Goal: Task Accomplishment & Management: Complete application form

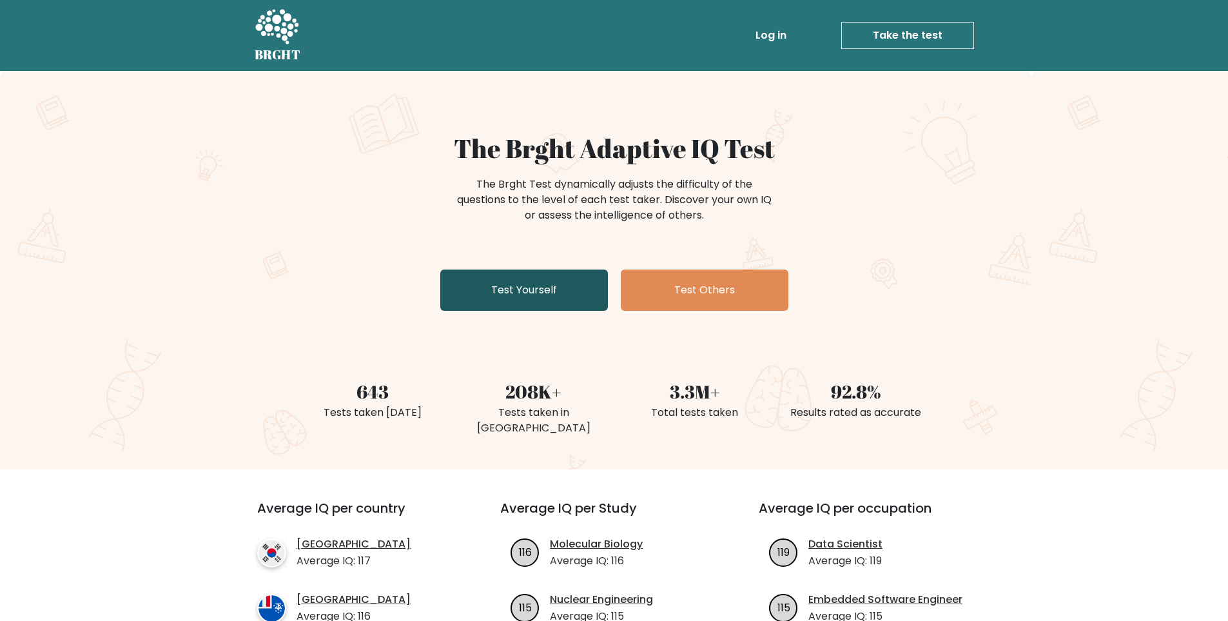
click at [524, 282] on link "Test Yourself" at bounding box center [524, 290] width 168 height 41
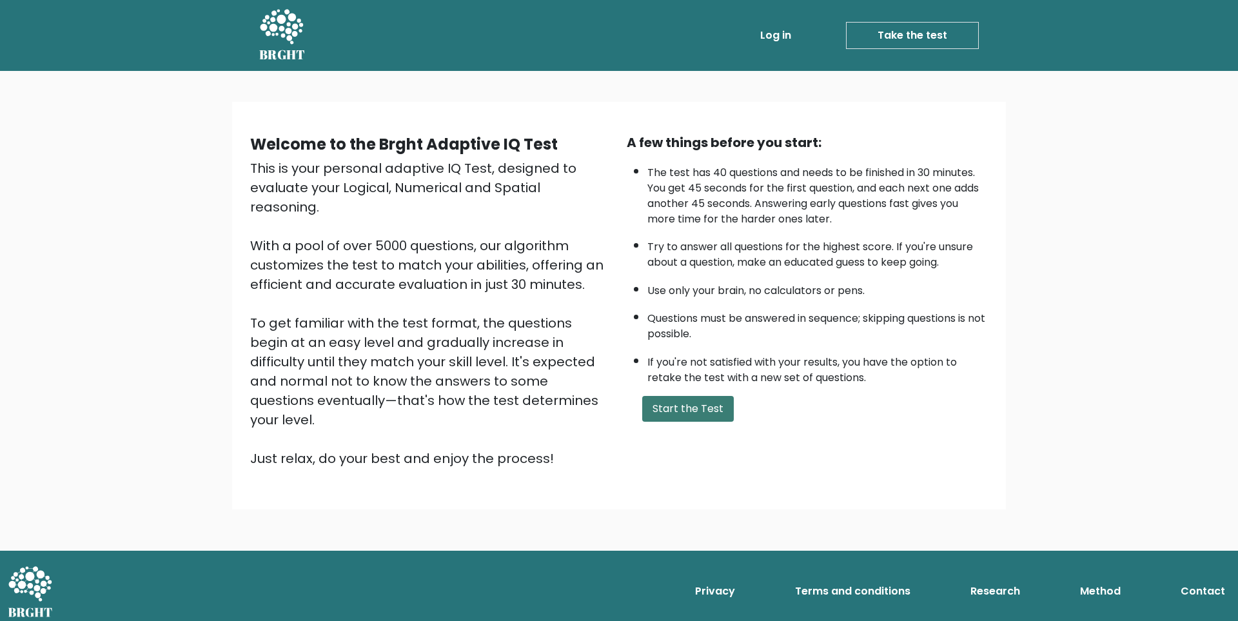
click at [699, 420] on button "Start the Test" at bounding box center [688, 409] width 92 height 26
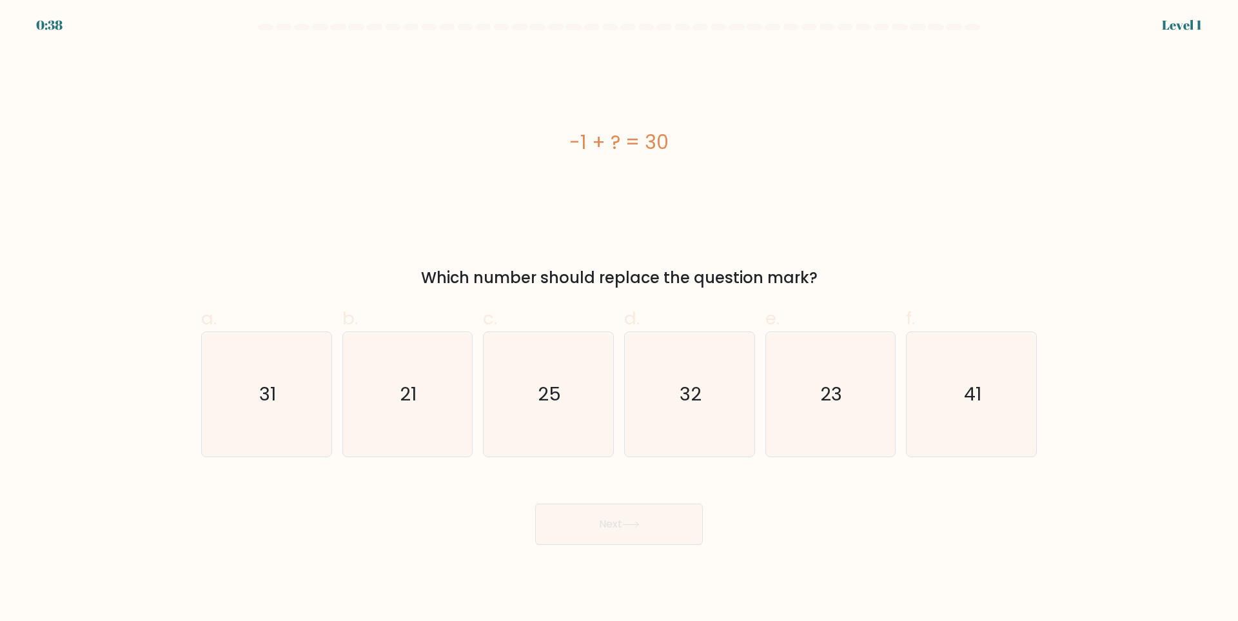
drag, startPoint x: 558, startPoint y: 136, endPoint x: 684, endPoint y: 143, distance: 125.3
click at [684, 143] on div "-1 + ? = 30" at bounding box center [619, 142] width 836 height 29
copy div "-1 + ? = 30"
click at [250, 384] on icon "31" at bounding box center [266, 394] width 124 height 124
click at [619, 319] on input "a. 31" at bounding box center [619, 315] width 1 height 8
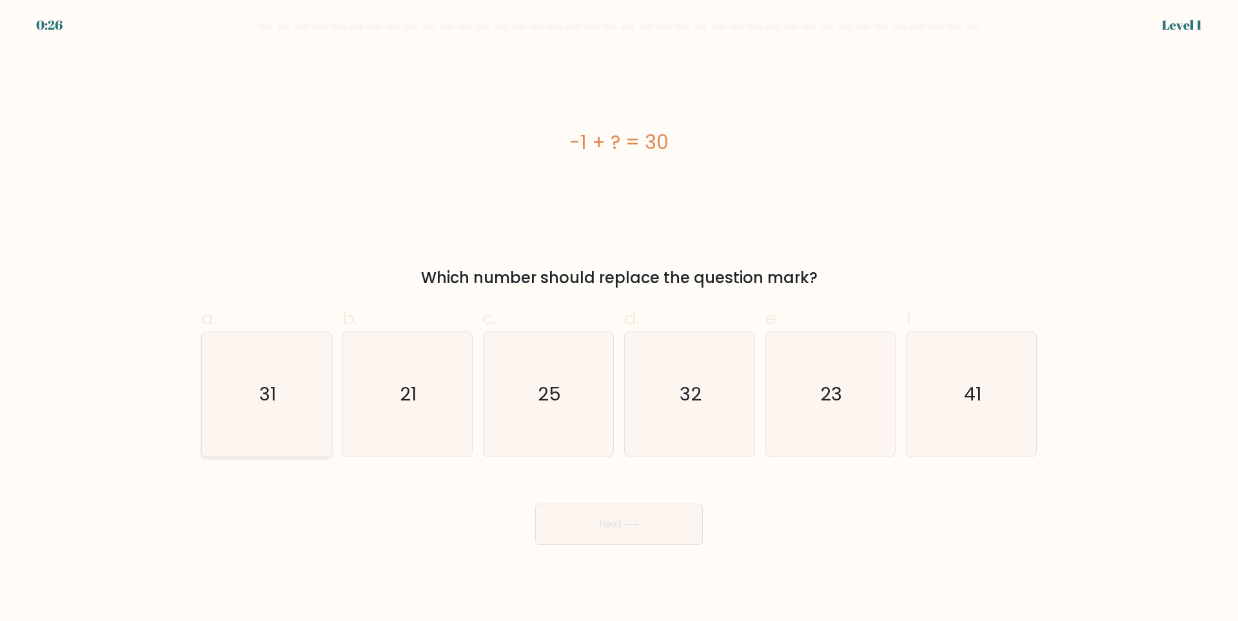
radio input "true"
click at [672, 526] on button "Next" at bounding box center [619, 524] width 168 height 41
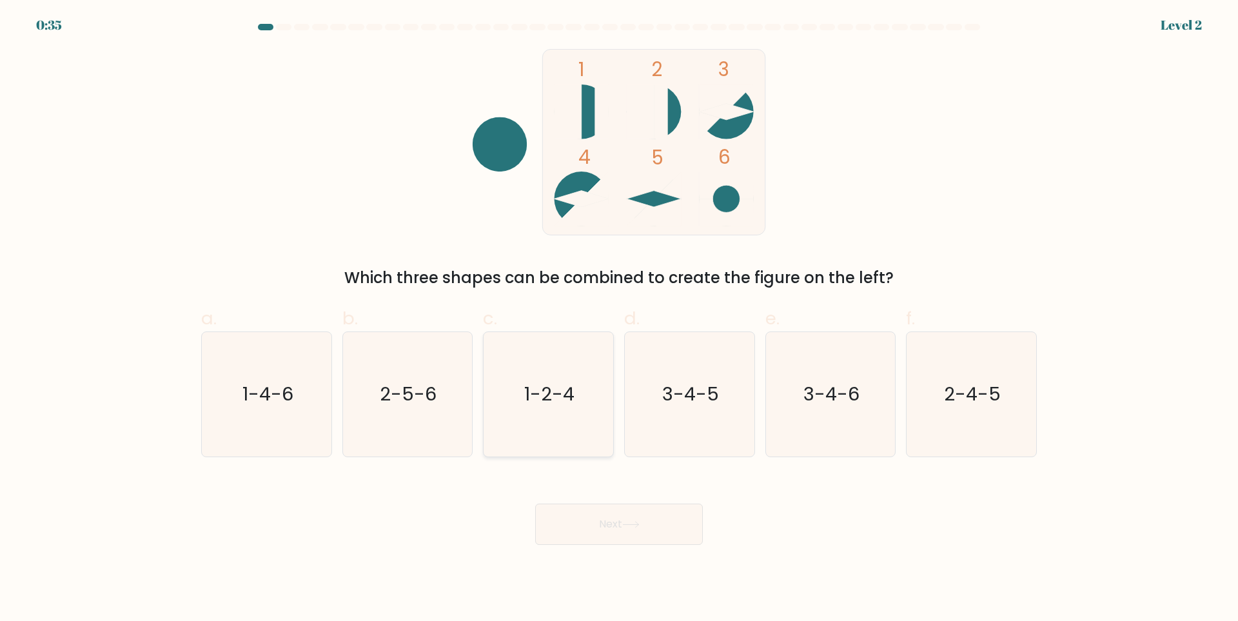
drag, startPoint x: 578, startPoint y: 448, endPoint x: 578, endPoint y: 455, distance: 7.1
click at [577, 448] on icon "1-2-4" at bounding box center [548, 394] width 124 height 124
click at [619, 319] on input "c. 1-2-4" at bounding box center [619, 315] width 1 height 8
radio input "true"
click at [608, 516] on button "Next" at bounding box center [619, 524] width 168 height 41
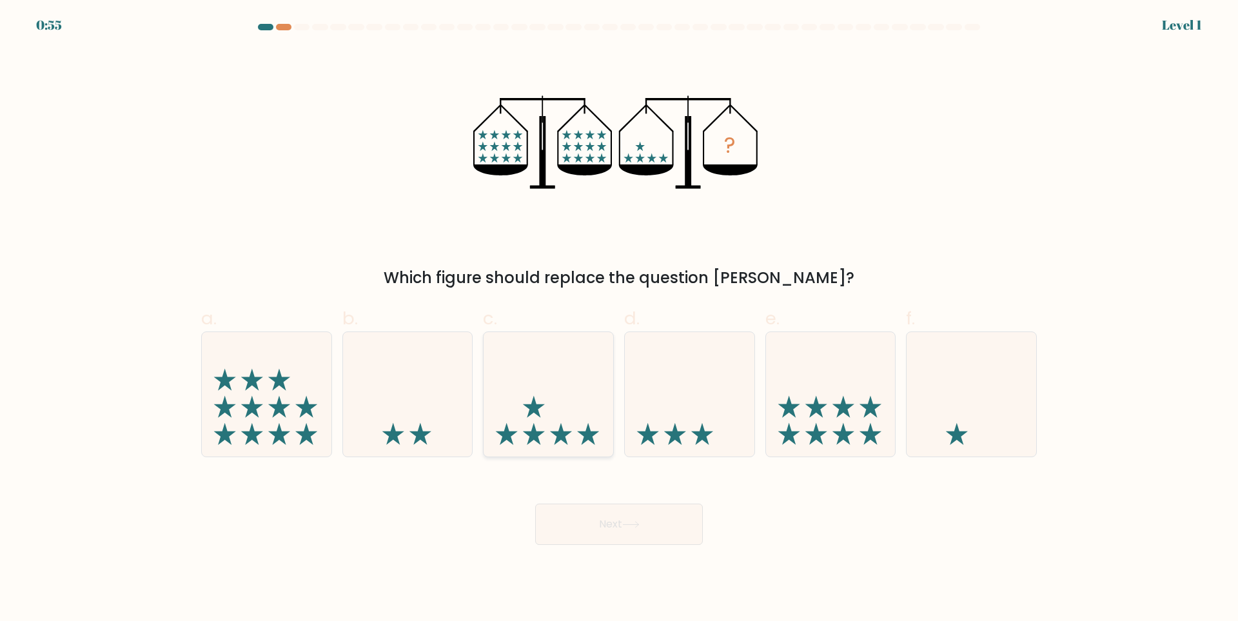
click at [547, 375] on icon at bounding box center [549, 394] width 130 height 107
click at [619, 319] on input "c." at bounding box center [619, 315] width 1 height 8
radio input "true"
click at [600, 527] on button "Next" at bounding box center [619, 524] width 168 height 41
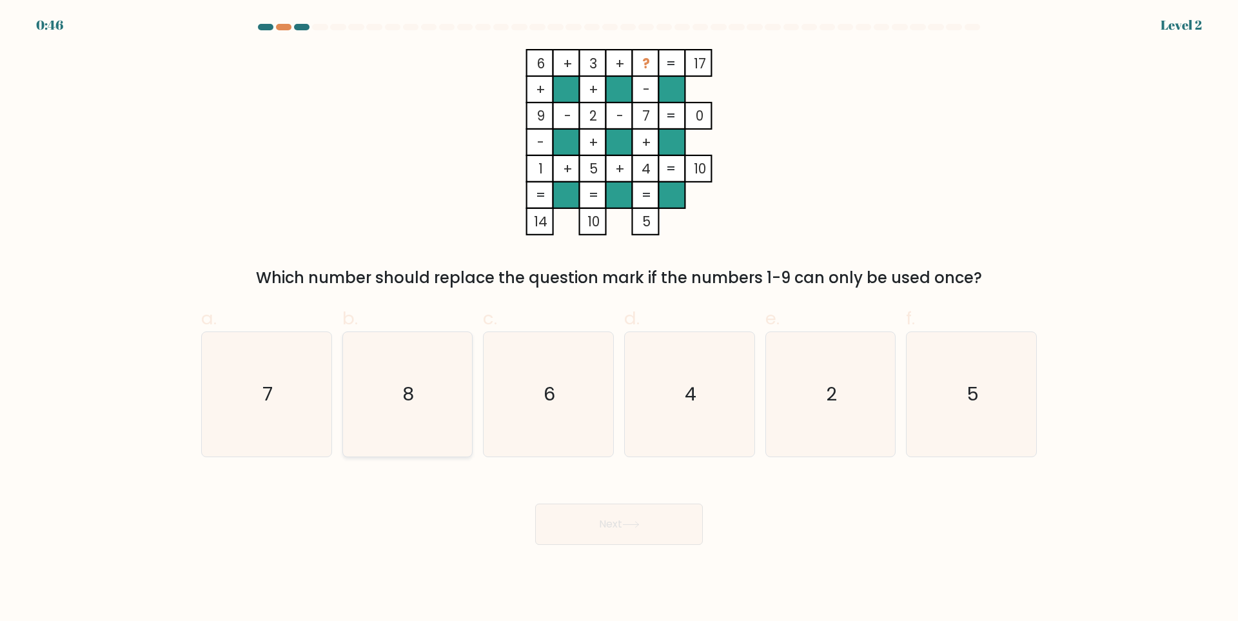
click at [407, 374] on icon "8" at bounding box center [407, 394] width 124 height 124
click at [619, 319] on input "b. 8" at bounding box center [619, 315] width 1 height 8
radio input "true"
click at [658, 524] on button "Next" at bounding box center [619, 524] width 168 height 41
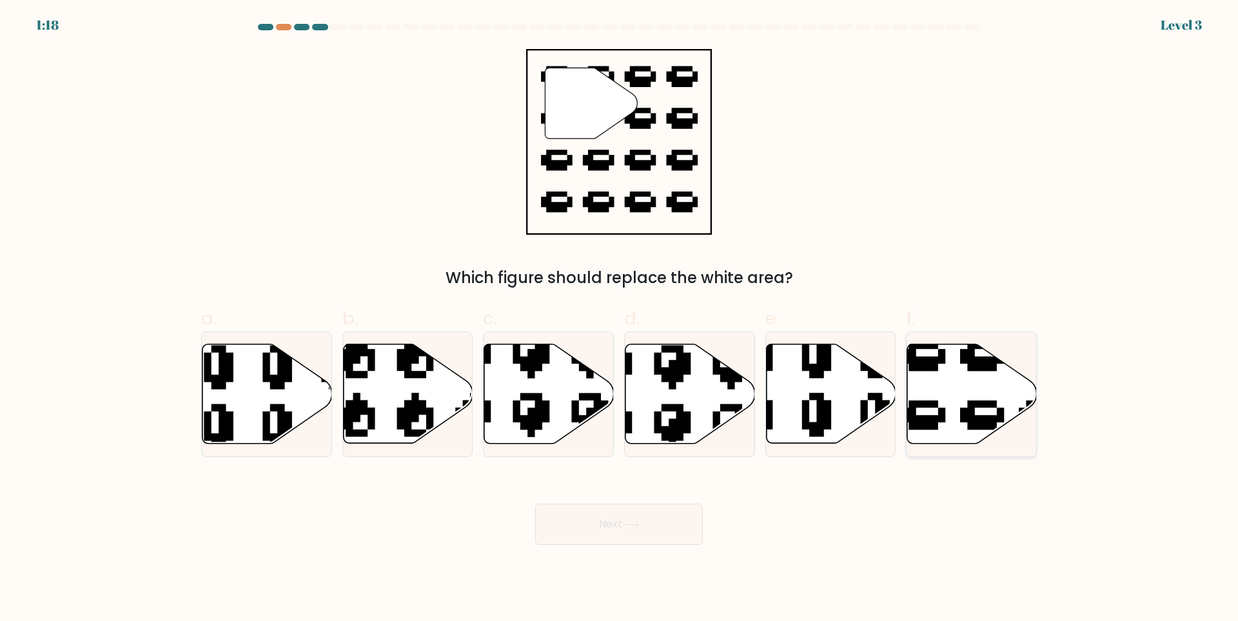
click at [975, 420] on icon at bounding box center [1011, 445] width 220 height 206
click at [620, 319] on input "f." at bounding box center [619, 315] width 1 height 8
radio input "true"
click at [631, 507] on button "Next" at bounding box center [619, 524] width 168 height 41
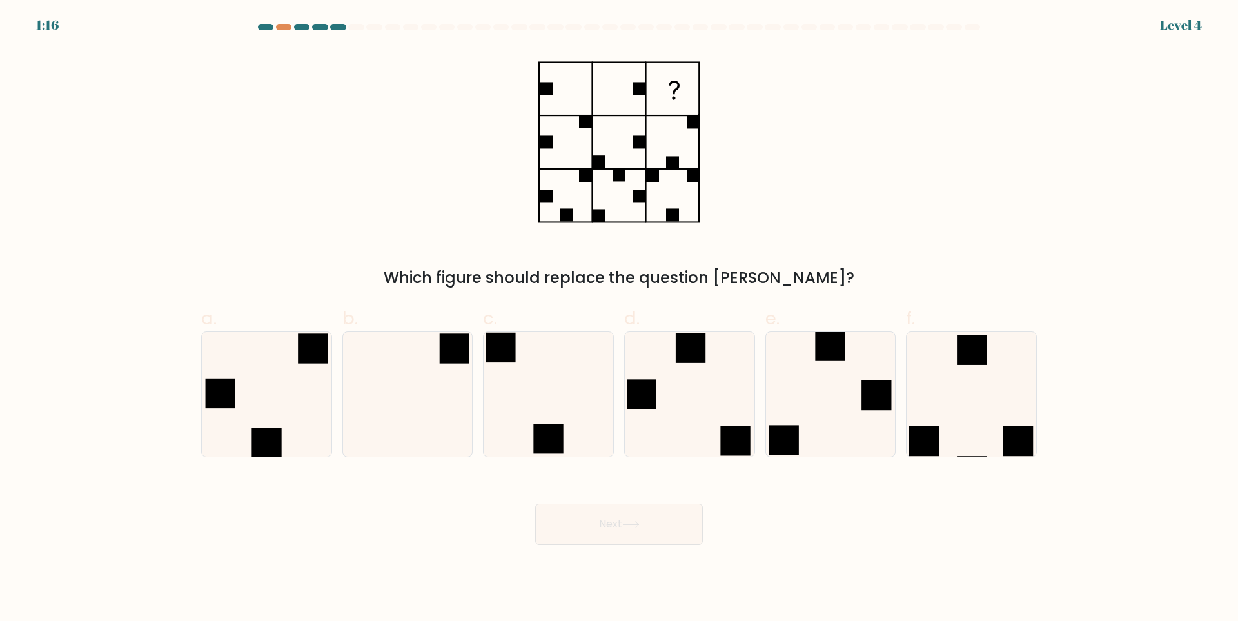
click at [632, 517] on button "Next" at bounding box center [619, 524] width 168 height 41
click at [903, 237] on div "Which figure should replace the question mark?" at bounding box center [618, 169] width 851 height 241
click at [395, 397] on icon at bounding box center [407, 394] width 124 height 124
click at [619, 319] on input "b." at bounding box center [619, 315] width 1 height 8
radio input "true"
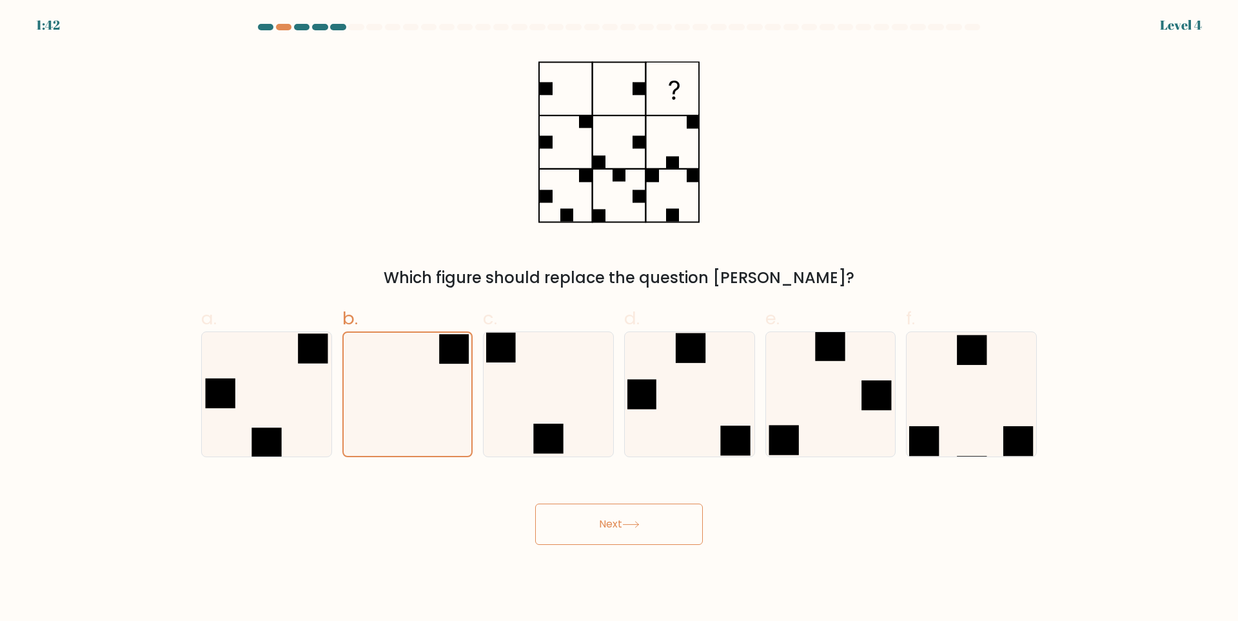
click at [678, 522] on button "Next" at bounding box center [619, 524] width 168 height 41
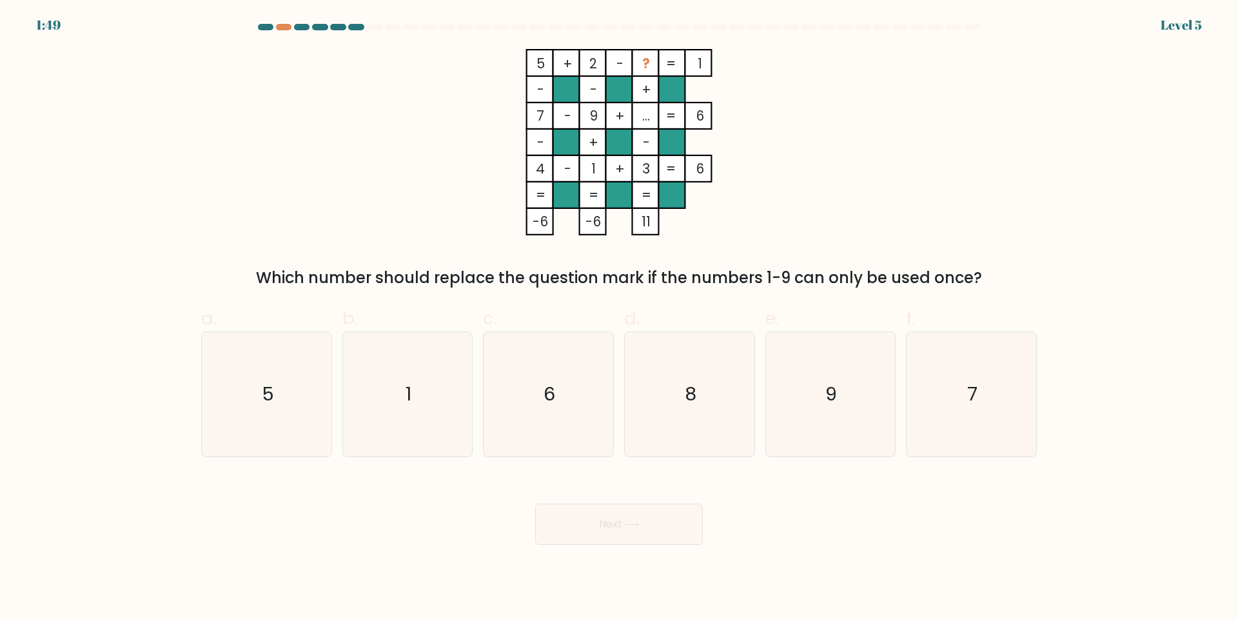
drag, startPoint x: 578, startPoint y: 372, endPoint x: 636, endPoint y: 478, distance: 120.3
click at [578, 373] on icon "6" at bounding box center [548, 394] width 124 height 124
click at [619, 319] on input "c. 6" at bounding box center [619, 315] width 1 height 8
radio input "true"
click at [651, 534] on button "Next" at bounding box center [619, 524] width 168 height 41
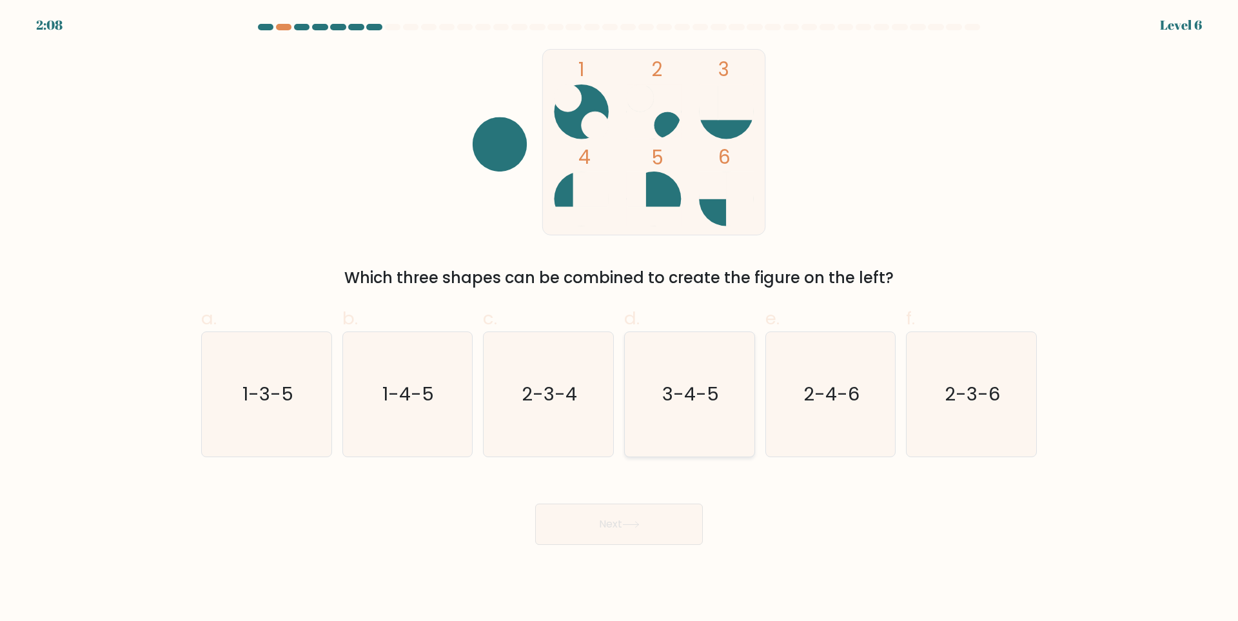
click at [675, 396] on text "3-4-5" at bounding box center [690, 395] width 57 height 26
click at [620, 319] on input "d. 3-4-5" at bounding box center [619, 315] width 1 height 8
radio input "true"
click at [638, 523] on icon at bounding box center [630, 525] width 15 height 6
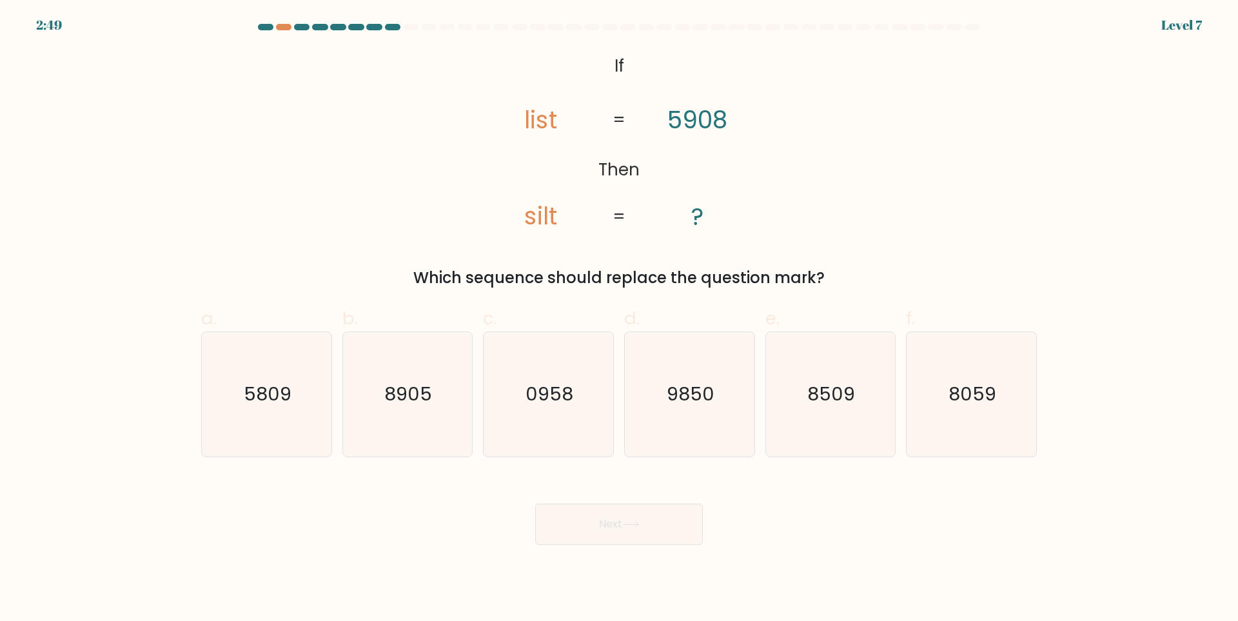
click at [480, 64] on icon "@import url('https://fonts.googleapis.com/css?family=Abril+Fatface:400,100,100i…" at bounding box center [619, 142] width 302 height 186
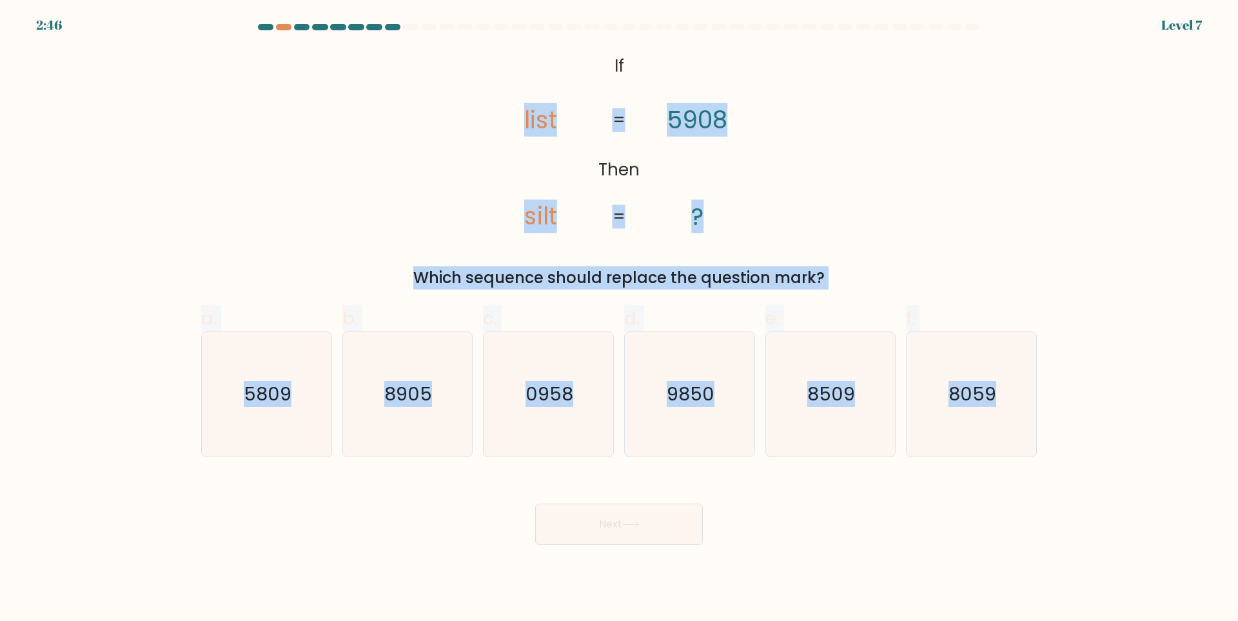
drag, startPoint x: 440, startPoint y: 60, endPoint x: 1081, endPoint y: 507, distance: 780.8
click at [1081, 507] on form "If ?" at bounding box center [619, 284] width 1238 height 521
copy form "list silt 5908 ? = = Which sequence should replace the question mark? a. 5809 b…"
click at [1061, 197] on form "If ?" at bounding box center [619, 284] width 1238 height 521
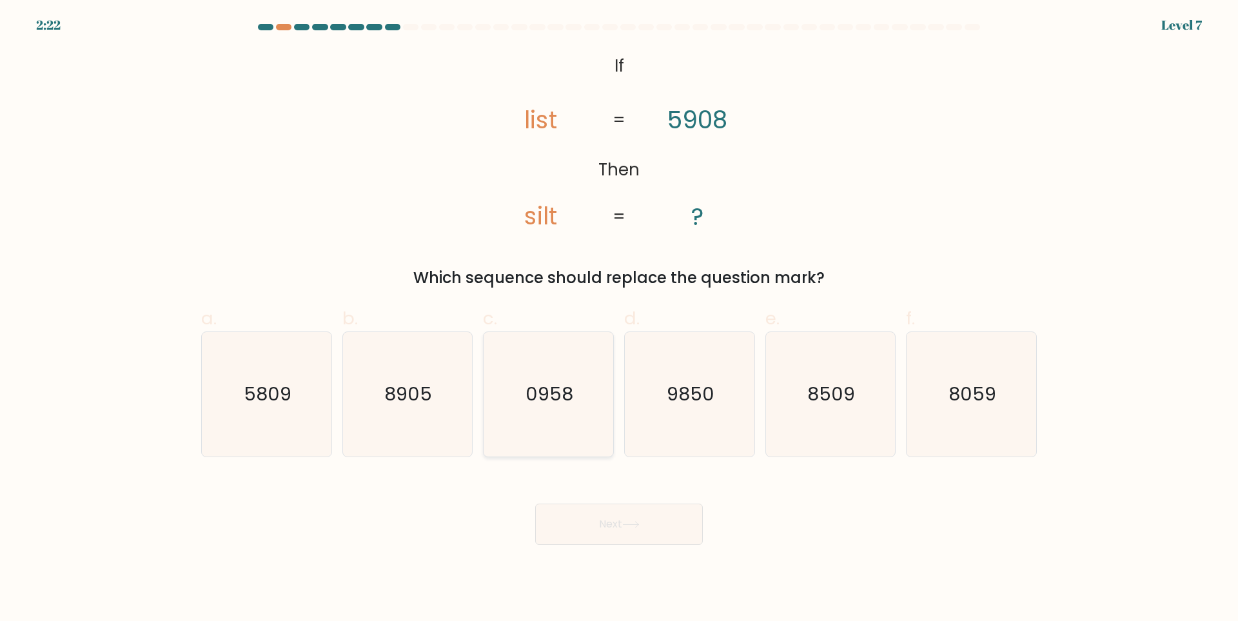
click at [573, 427] on icon "0958" at bounding box center [548, 394] width 124 height 124
click at [619, 319] on input "c. 0958" at bounding box center [619, 315] width 1 height 8
radio input "true"
click at [608, 506] on button "Next" at bounding box center [619, 524] width 168 height 41
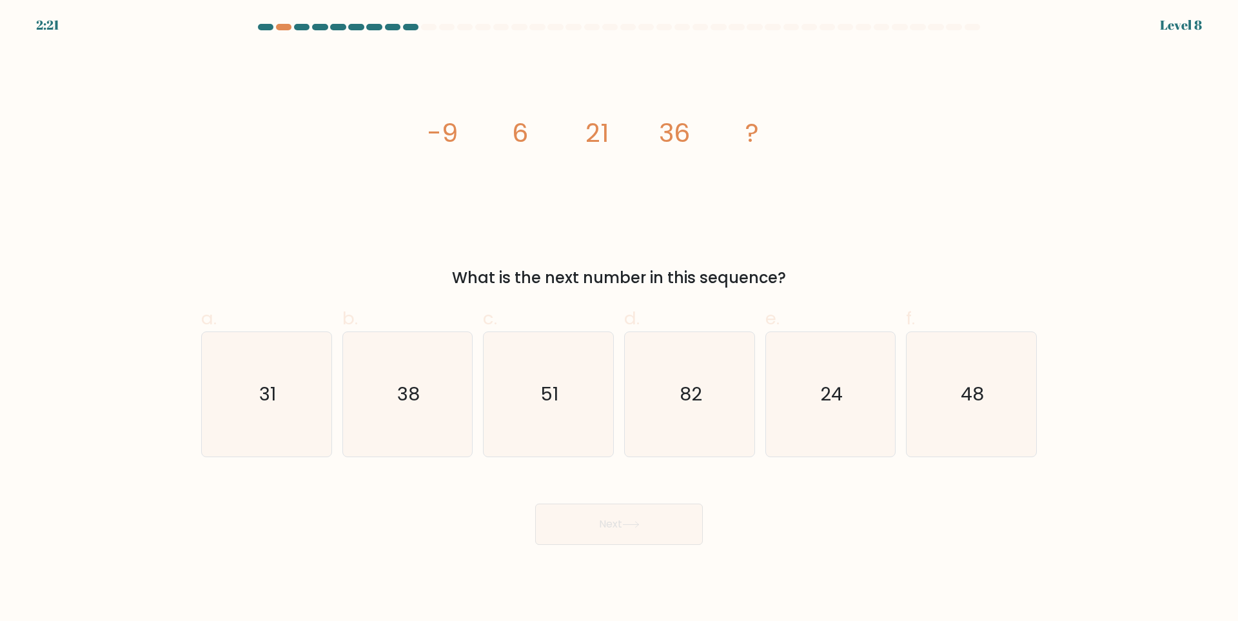
click at [615, 520] on button "Next" at bounding box center [619, 524] width 168 height 41
click at [694, 204] on icon "image/svg+xml -9 6 21 36 ?" at bounding box center [619, 142] width 387 height 186
drag, startPoint x: 424, startPoint y: 113, endPoint x: 871, endPoint y: 196, distance: 453.8
click at [871, 196] on div "image/svg+xml -9 6 21 36 ? What is the next number in this sequence?" at bounding box center [618, 169] width 851 height 241
copy g "-9 6 21 36 ?"
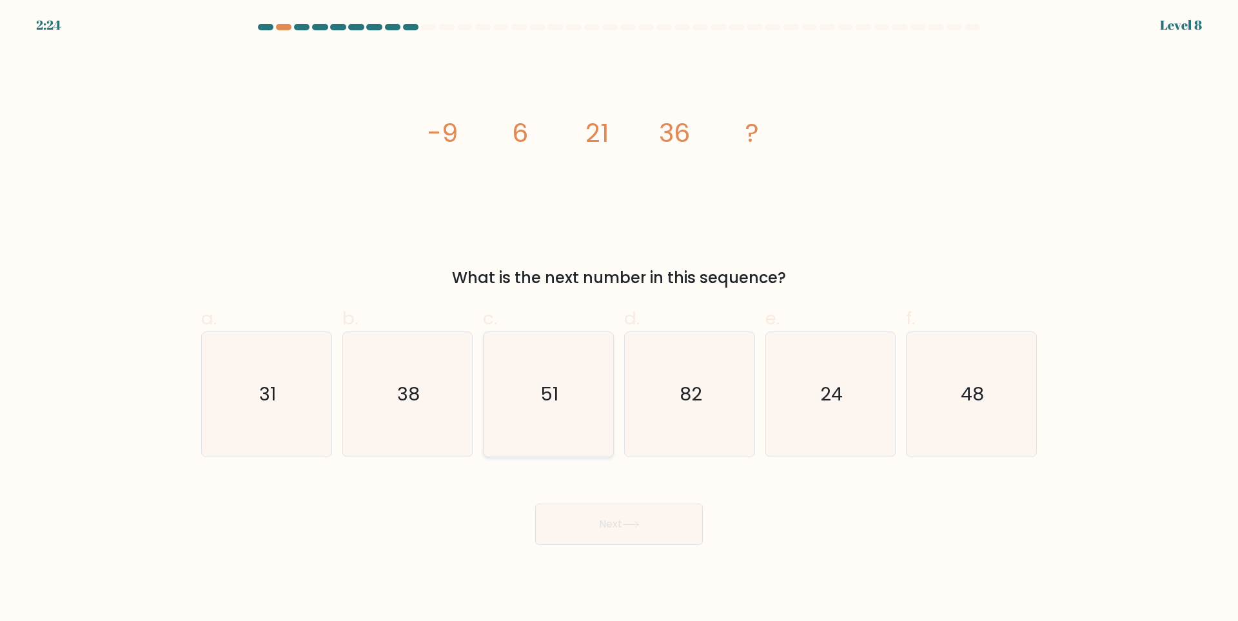
click at [574, 379] on icon "51" at bounding box center [548, 394] width 124 height 124
click at [619, 319] on input "c. 51" at bounding box center [619, 315] width 1 height 8
radio input "true"
click at [583, 486] on div "Next" at bounding box center [618, 509] width 851 height 72
click at [584, 531] on button "Next" at bounding box center [619, 524] width 168 height 41
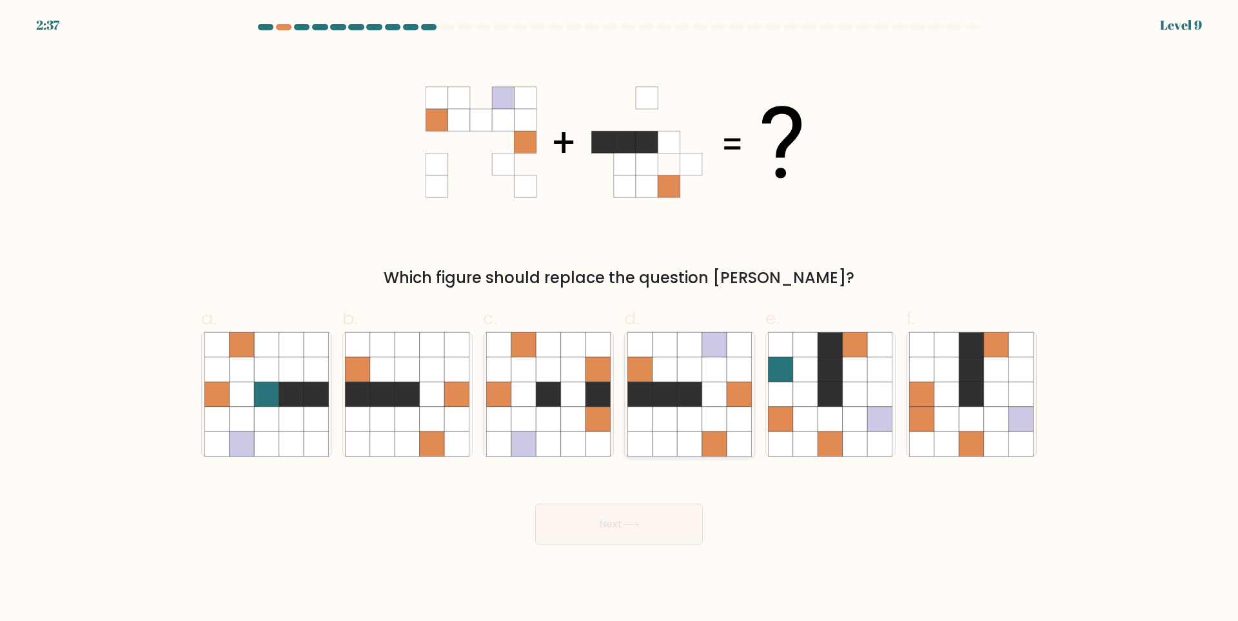
click at [701, 356] on icon at bounding box center [689, 345] width 25 height 25
click at [620, 319] on input "d." at bounding box center [619, 315] width 1 height 8
radio input "true"
click at [635, 527] on icon at bounding box center [630, 524] width 17 height 7
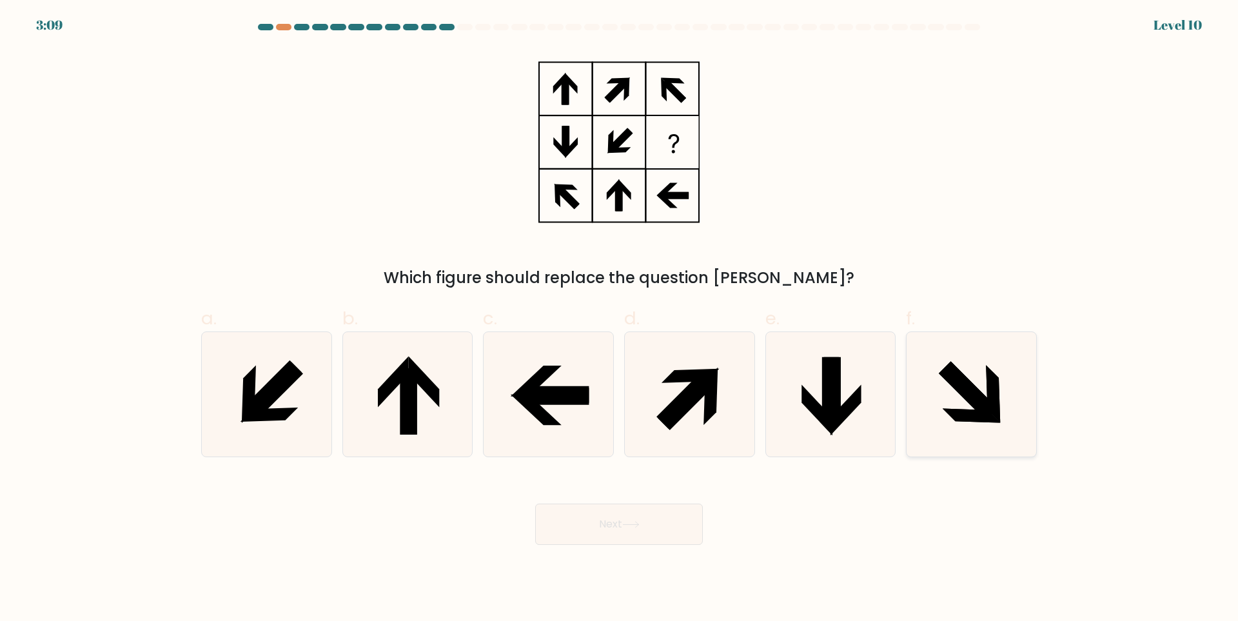
click at [1003, 379] on icon at bounding box center [971, 394] width 124 height 124
click at [620, 319] on input "f." at bounding box center [619, 315] width 1 height 8
radio input "true"
click at [601, 528] on button "Next" at bounding box center [619, 524] width 168 height 41
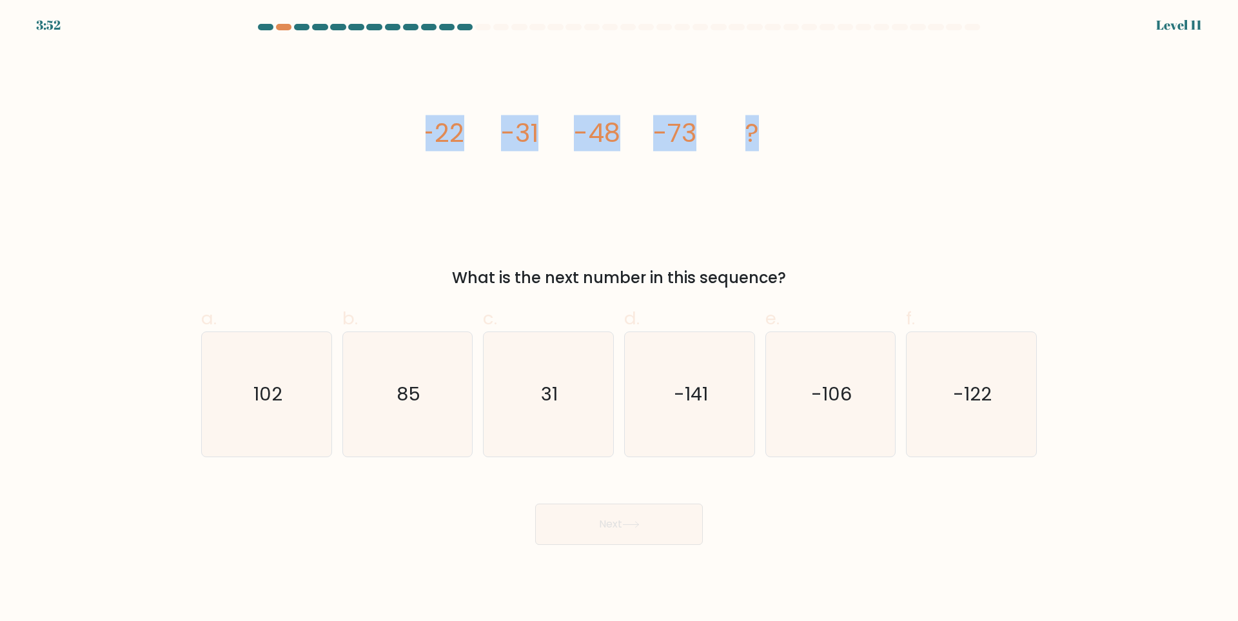
drag, startPoint x: 393, startPoint y: 112, endPoint x: 815, endPoint y: 135, distance: 423.0
click at [815, 135] on div "image/svg+xml -22 -31 -48 -73 ? What is the next number in this sequence?" at bounding box center [618, 169] width 851 height 241
copy g "-22 -31 -48 -73 ?"
click at [843, 399] on text "-106" at bounding box center [831, 395] width 41 height 26
click at [620, 319] on input "e. -106" at bounding box center [619, 315] width 1 height 8
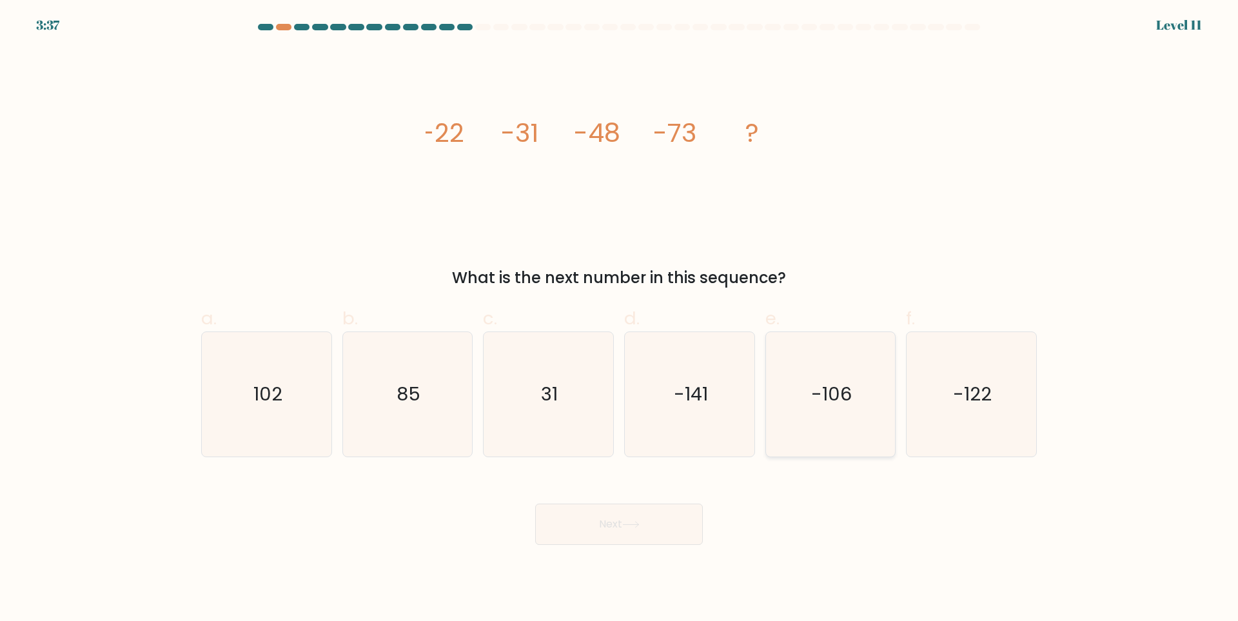
radio input "true"
click at [638, 526] on icon at bounding box center [630, 524] width 17 height 7
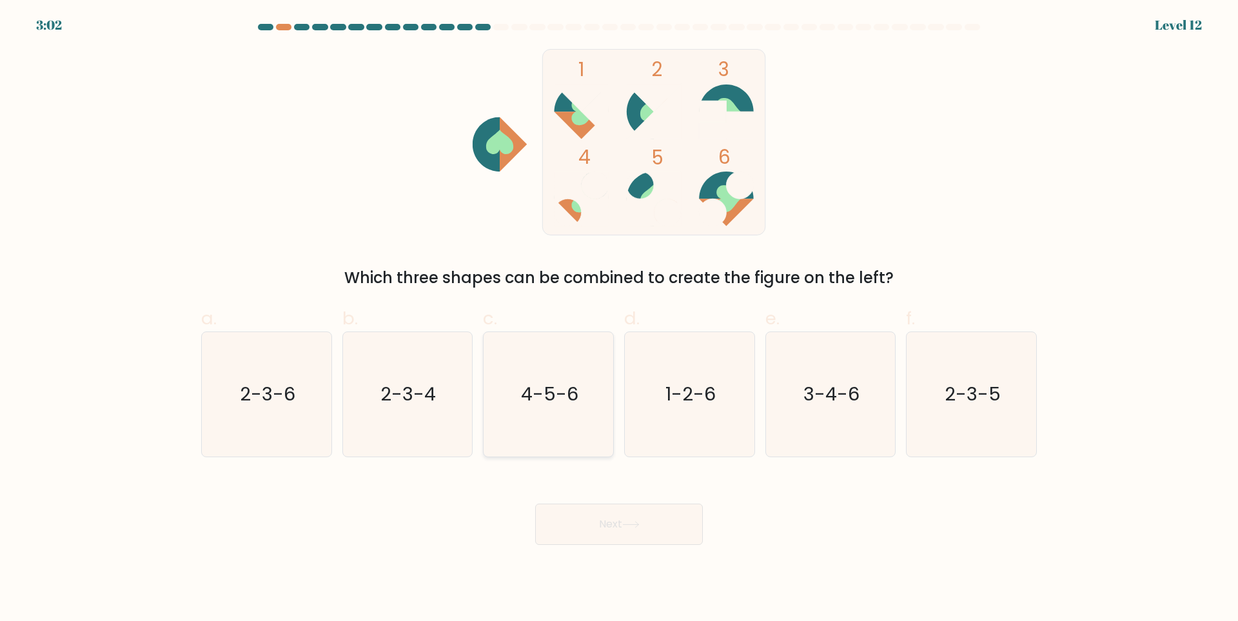
click at [569, 401] on text "4-5-6" at bounding box center [549, 395] width 57 height 26
click at [619, 319] on input "c. 4-5-6" at bounding box center [619, 315] width 1 height 8
radio input "true"
click at [664, 546] on body "3:01 Level 12" at bounding box center [619, 310] width 1238 height 621
click at [665, 527] on button "Next" at bounding box center [619, 524] width 168 height 41
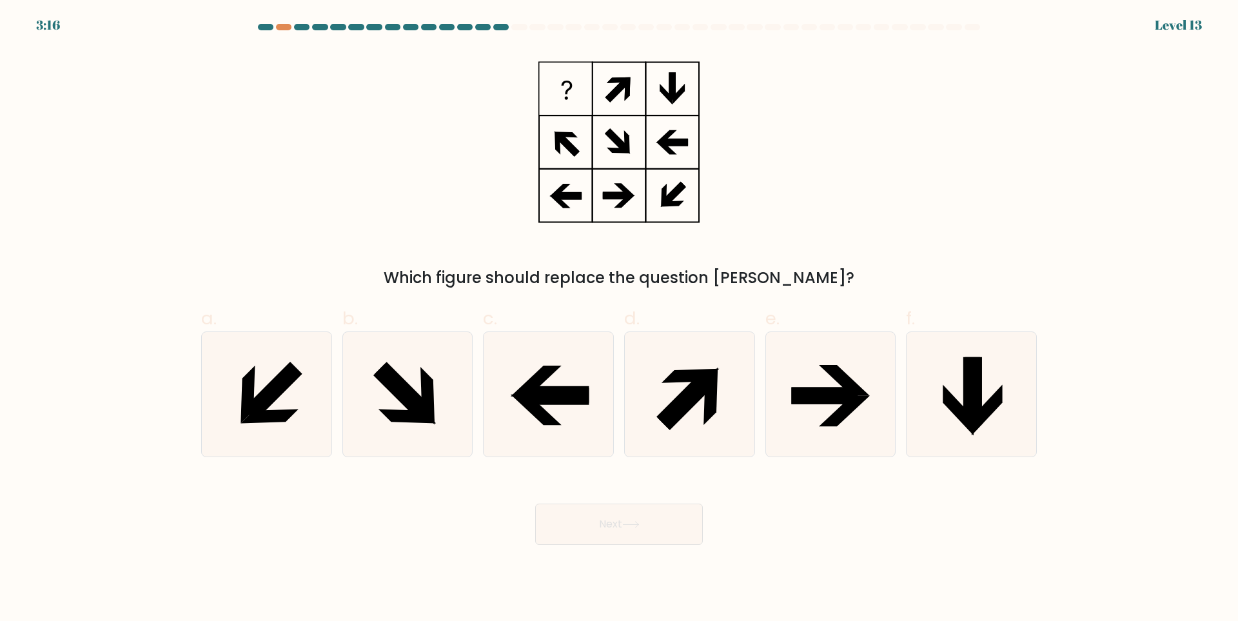
drag, startPoint x: 433, startPoint y: 381, endPoint x: 480, endPoint y: 423, distance: 63.0
click at [432, 382] on icon at bounding box center [407, 394] width 124 height 124
click at [619, 319] on input "b." at bounding box center [619, 315] width 1 height 8
radio input "true"
click at [615, 502] on div "Next" at bounding box center [618, 509] width 851 height 72
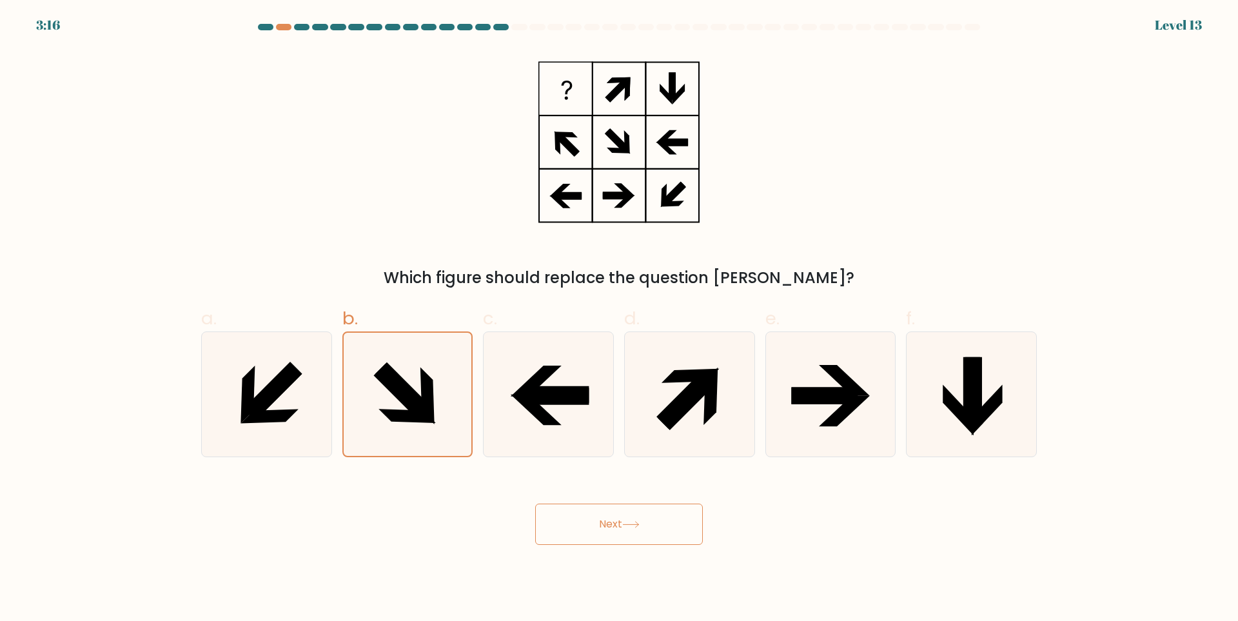
click at [611, 534] on button "Next" at bounding box center [619, 524] width 168 height 41
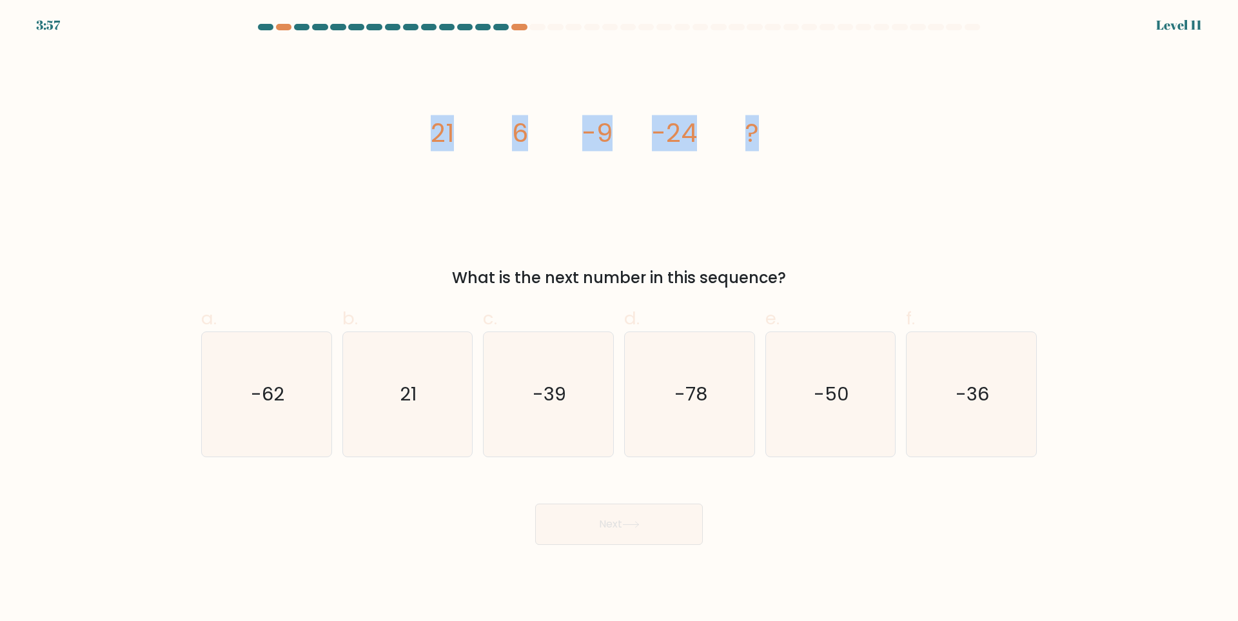
drag, startPoint x: 406, startPoint y: 139, endPoint x: 828, endPoint y: 68, distance: 427.6
click at [800, 166] on div "image/svg+xml 21 6 -9 -24 ? What is the next number in this sequence?" at bounding box center [618, 169] width 851 height 241
copy g "21 6 -9 -24 ?"
click at [551, 398] on text "-39" at bounding box center [550, 395] width 34 height 26
click at [619, 319] on input "c. -39" at bounding box center [619, 315] width 1 height 8
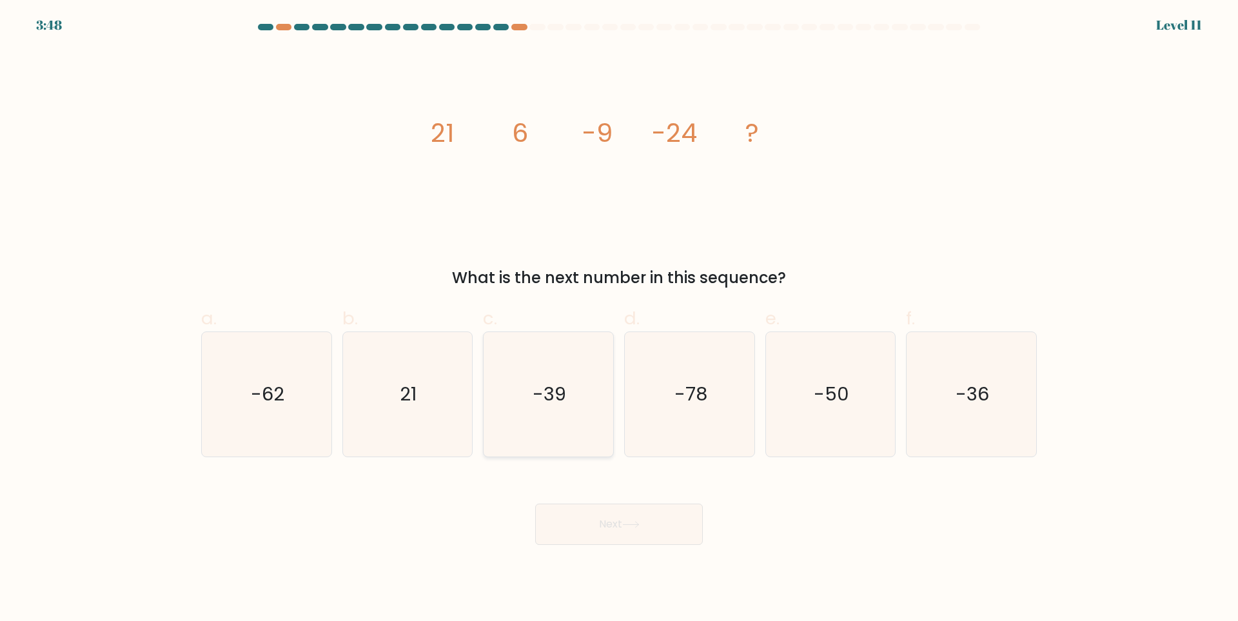
radio input "true"
click at [622, 520] on button "Next" at bounding box center [619, 524] width 168 height 41
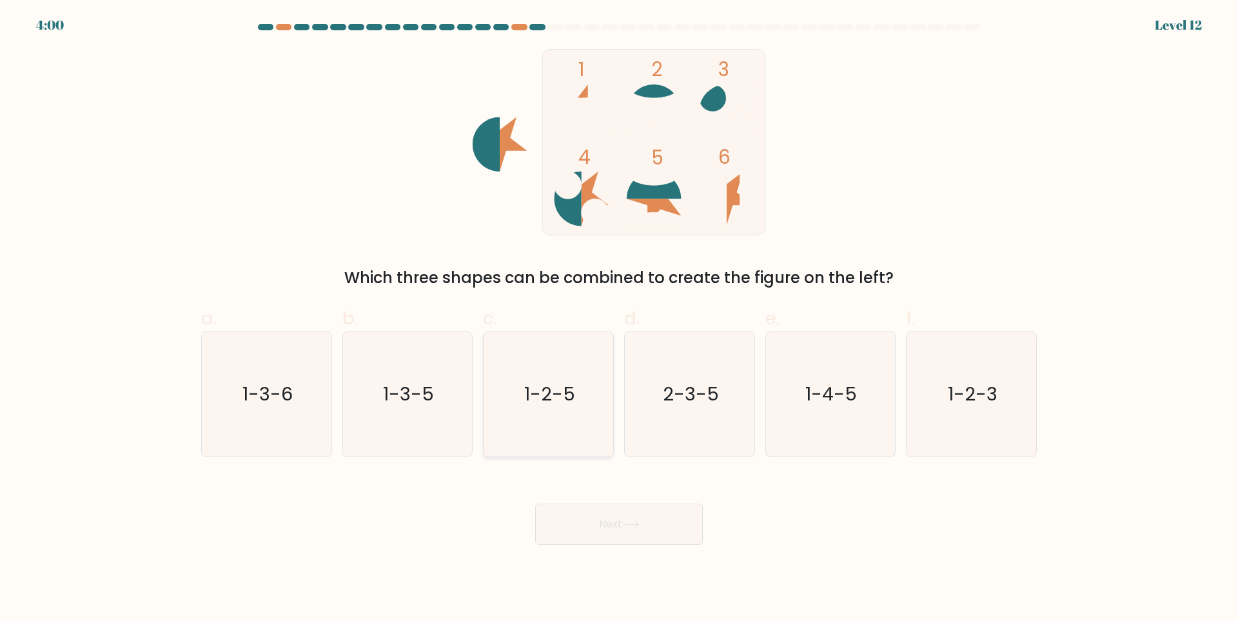
click at [577, 419] on icon "1-2-5" at bounding box center [548, 394] width 124 height 124
click at [619, 319] on input "c. 1-2-5" at bounding box center [619, 315] width 1 height 8
radio input "true"
click at [604, 495] on div "Next" at bounding box center [618, 509] width 851 height 72
click at [606, 535] on button "Next" at bounding box center [619, 524] width 168 height 41
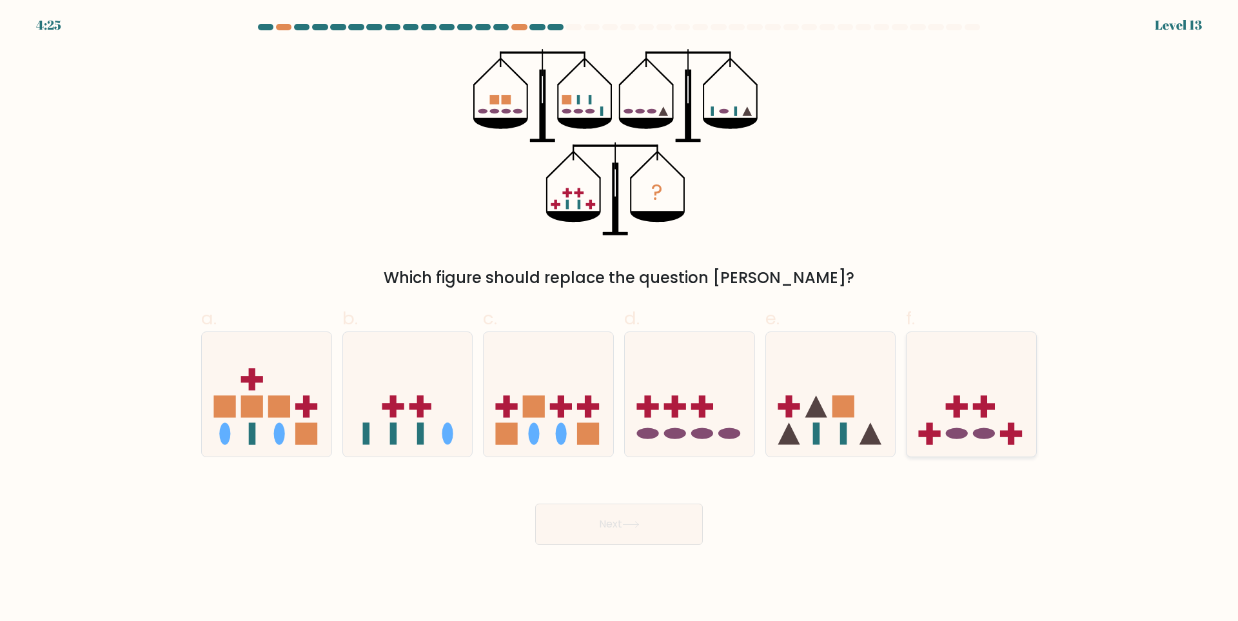
click at [954, 355] on icon at bounding box center [972, 394] width 130 height 107
click at [620, 319] on input "f." at bounding box center [619, 315] width 1 height 8
radio input "true"
click at [600, 538] on button "Next" at bounding box center [619, 524] width 168 height 41
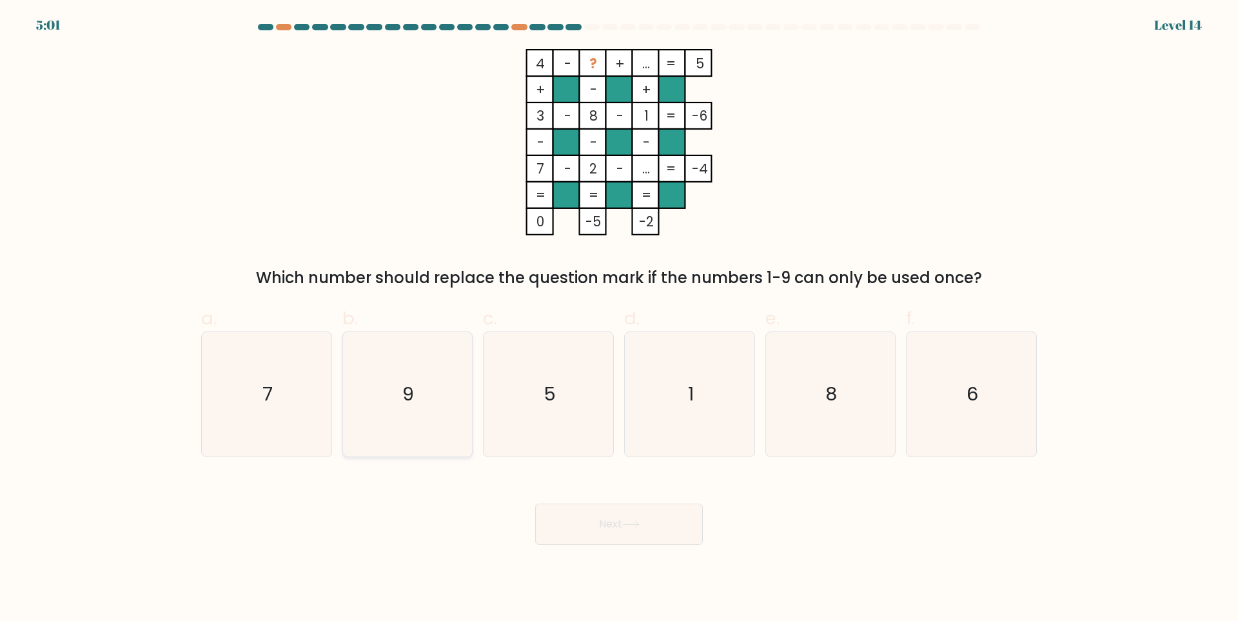
click at [368, 366] on icon "9" at bounding box center [407, 394] width 124 height 124
click at [619, 319] on input "b. 9" at bounding box center [619, 315] width 1 height 8
radio input "true"
click at [660, 544] on body "5:01 Level 14" at bounding box center [619, 310] width 1238 height 621
click at [660, 526] on button "Next" at bounding box center [619, 524] width 168 height 41
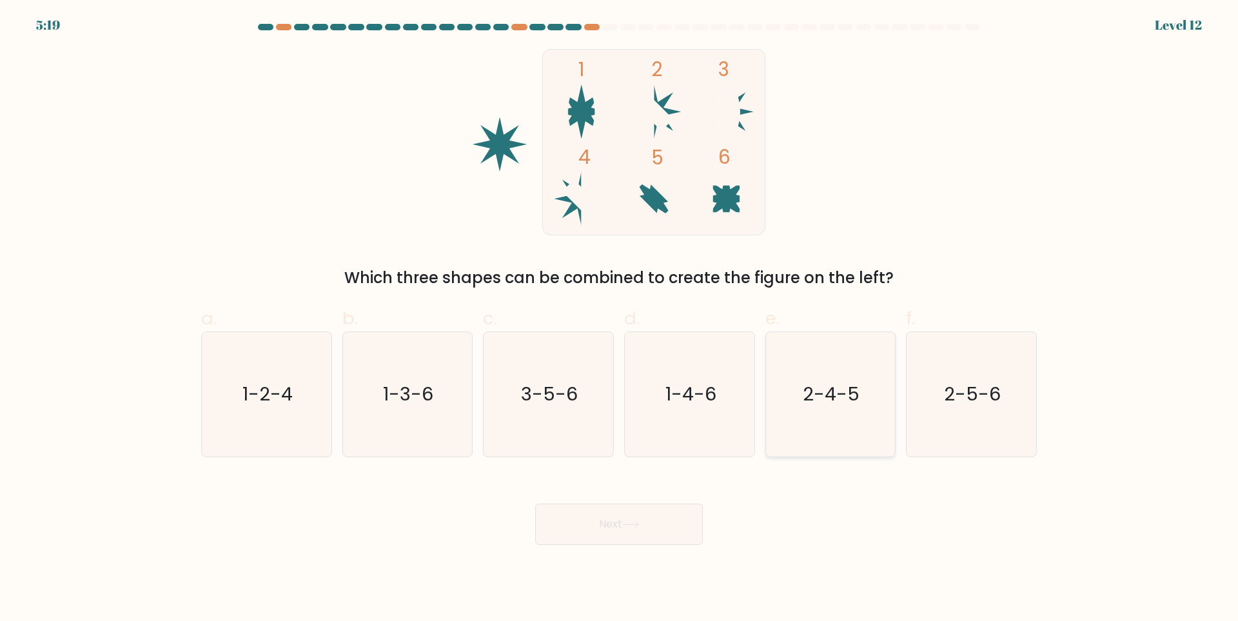
click at [832, 403] on text "2-4-5" at bounding box center [831, 395] width 57 height 26
click at [620, 319] on input "e. 2-4-5" at bounding box center [619, 315] width 1 height 8
radio input "true"
drag, startPoint x: 610, startPoint y: 524, endPoint x: 689, endPoint y: 455, distance: 104.7
click at [611, 523] on button "Next" at bounding box center [619, 524] width 168 height 41
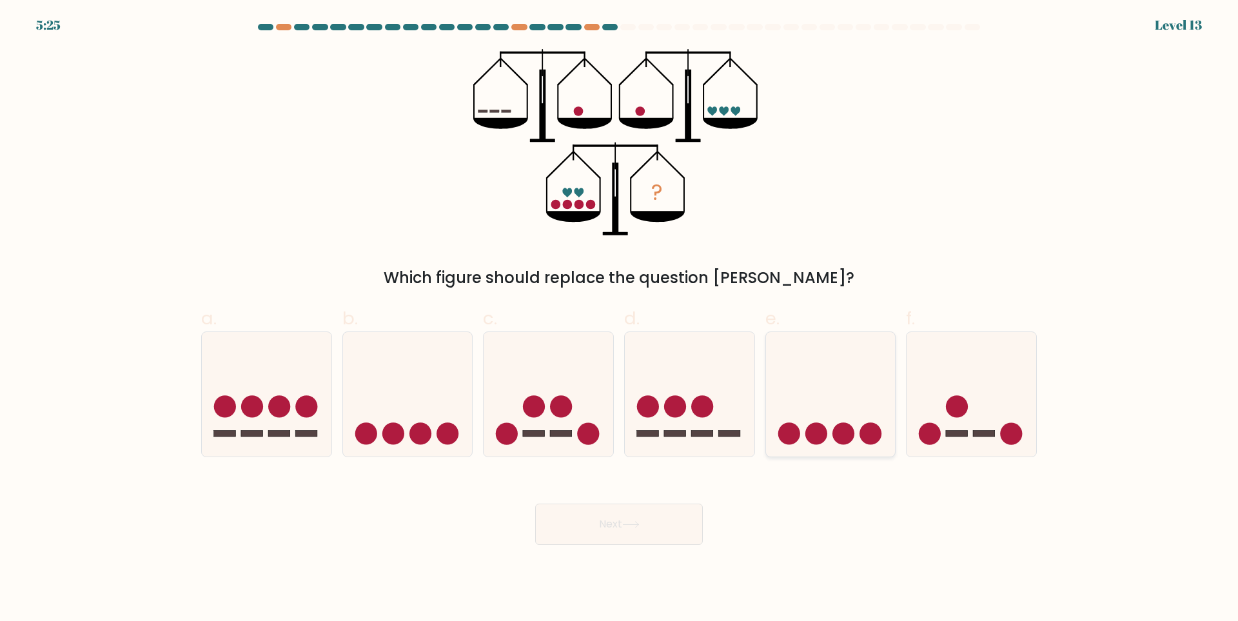
click at [839, 418] on icon at bounding box center [831, 394] width 130 height 107
click at [620, 319] on input "e." at bounding box center [619, 315] width 1 height 8
radio input "true"
click at [631, 533] on button "Next" at bounding box center [619, 524] width 168 height 41
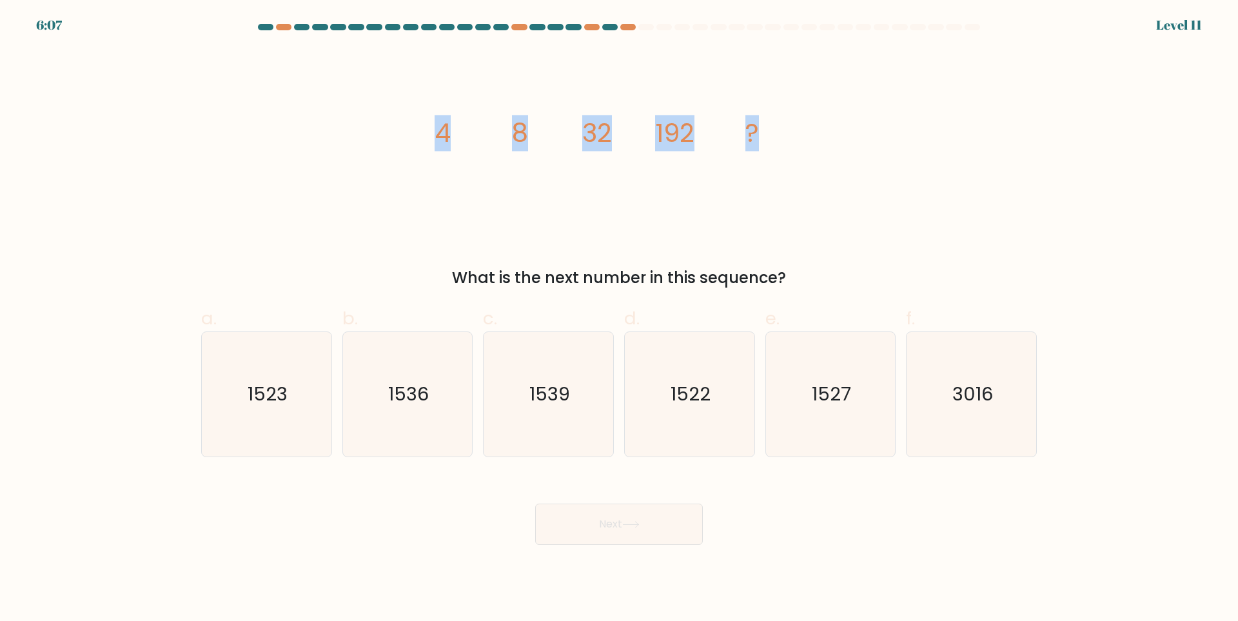
drag, startPoint x: 406, startPoint y: 133, endPoint x: 820, endPoint y: 110, distance: 414.7
click at [820, 110] on div "image/svg+xml 4 8 32 192 ? What is the next number in this sequence?" at bounding box center [618, 169] width 851 height 241
copy g "4 8 32 192 ?"
click at [433, 405] on icon "1536" at bounding box center [407, 394] width 124 height 124
click at [619, 319] on input "b. 1536" at bounding box center [619, 315] width 1 height 8
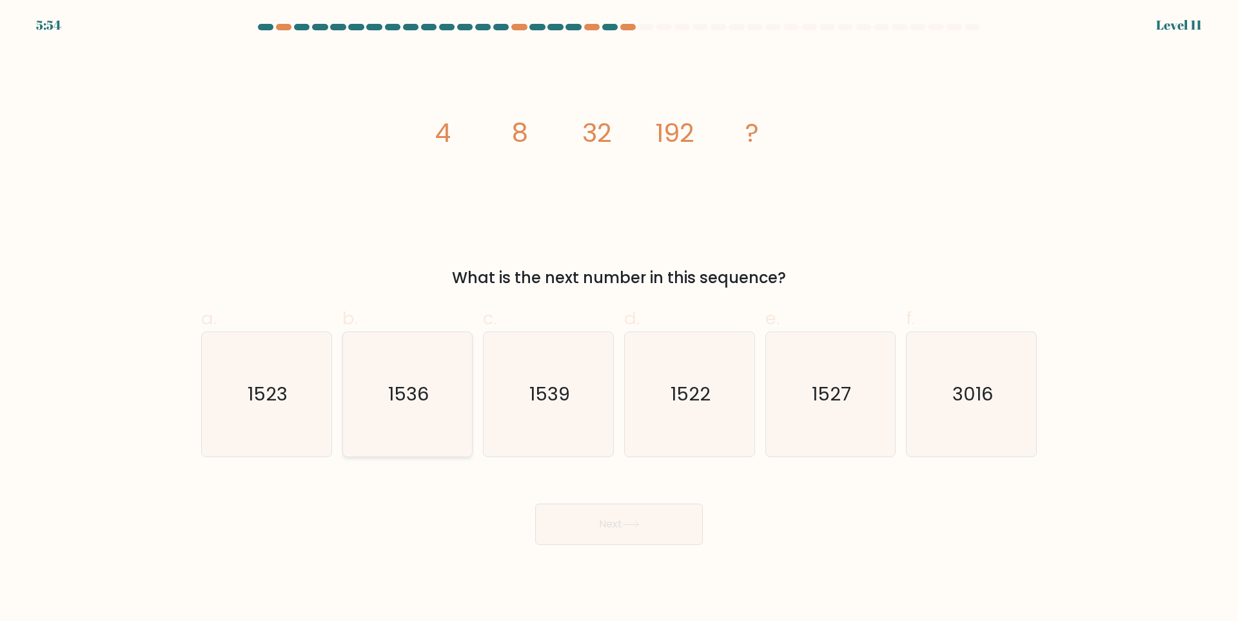
radio input "true"
click at [620, 523] on button "Next" at bounding box center [619, 524] width 168 height 41
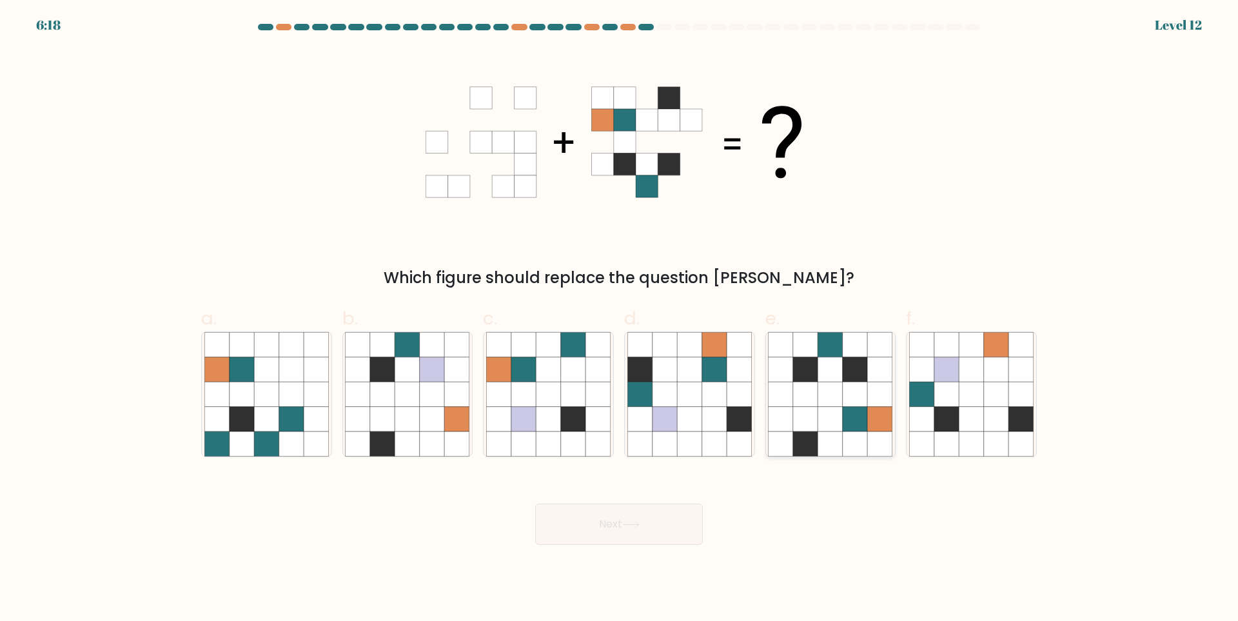
click at [814, 430] on icon at bounding box center [805, 419] width 25 height 25
click at [620, 319] on input "e." at bounding box center [619, 315] width 1 height 8
radio input "true"
click at [645, 531] on button "Next" at bounding box center [619, 524] width 168 height 41
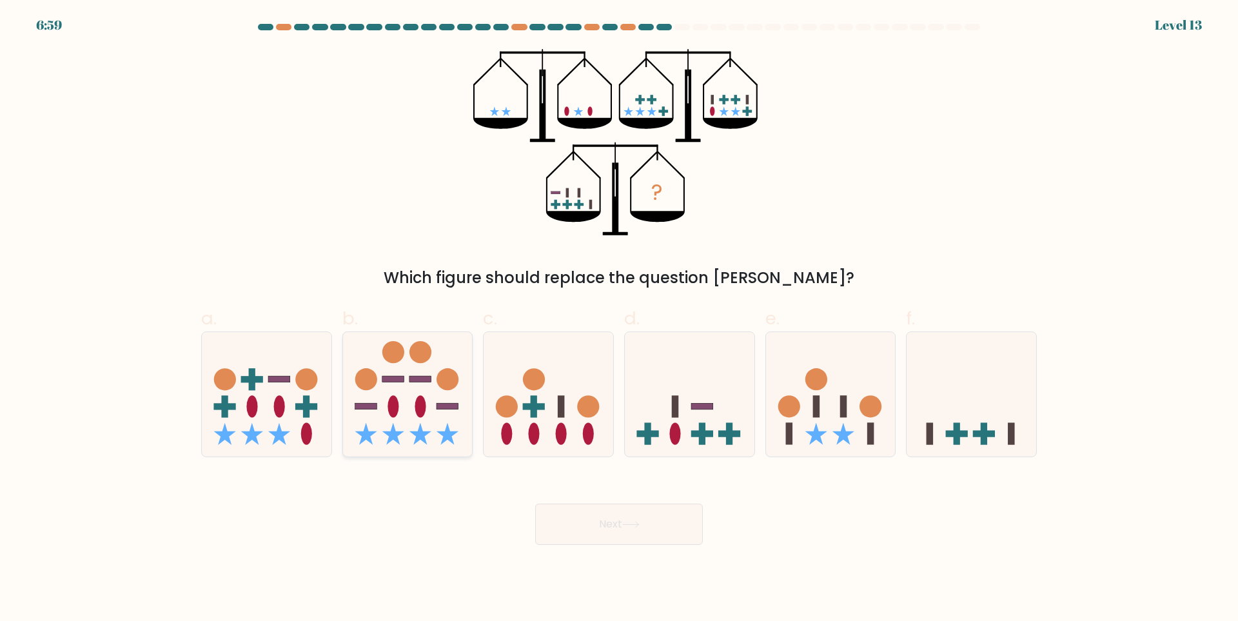
click at [421, 393] on icon at bounding box center [408, 394] width 130 height 107
click at [619, 319] on input "b." at bounding box center [619, 315] width 1 height 8
radio input "true"
click at [567, 507] on button "Next" at bounding box center [619, 524] width 168 height 41
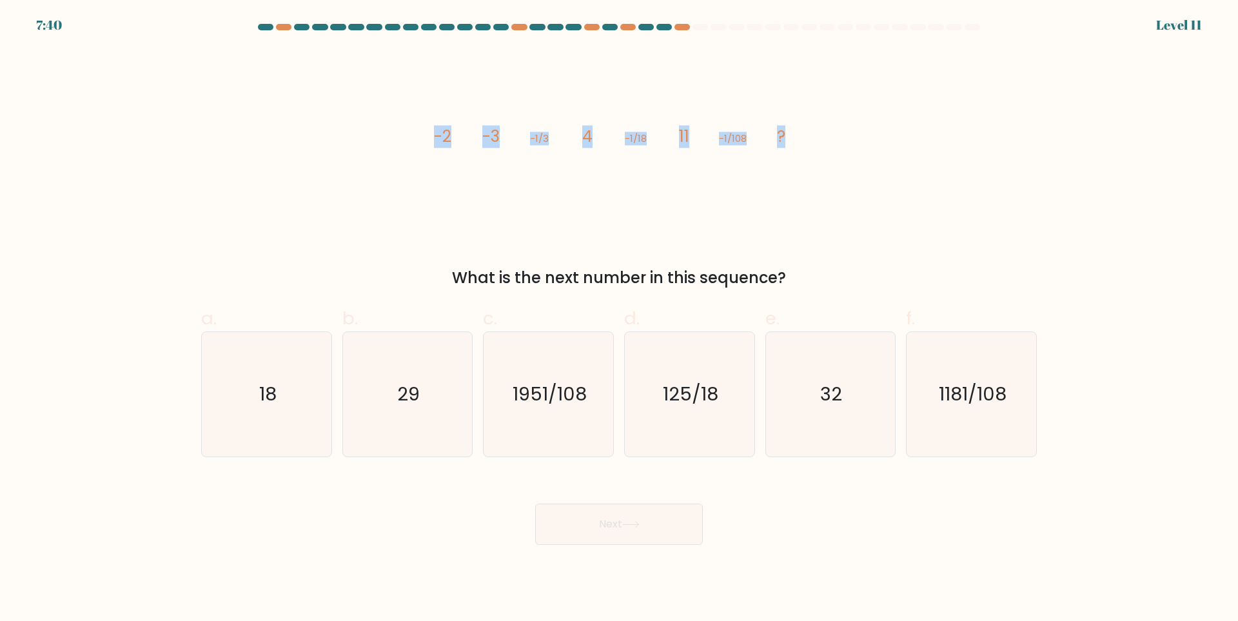
drag, startPoint x: 429, startPoint y: 132, endPoint x: 800, endPoint y: 137, distance: 370.2
click at [800, 137] on icon "image/svg+xml -2 -3 -1/3 4 -1/18 11 -1/108 ?" at bounding box center [619, 142] width 387 height 186
copy g "-2 -3 -1/3 4 -1/18 11 -1/108 ?"
click at [273, 377] on icon "18" at bounding box center [266, 394] width 124 height 124
click at [619, 319] on input "a. 18" at bounding box center [619, 315] width 1 height 8
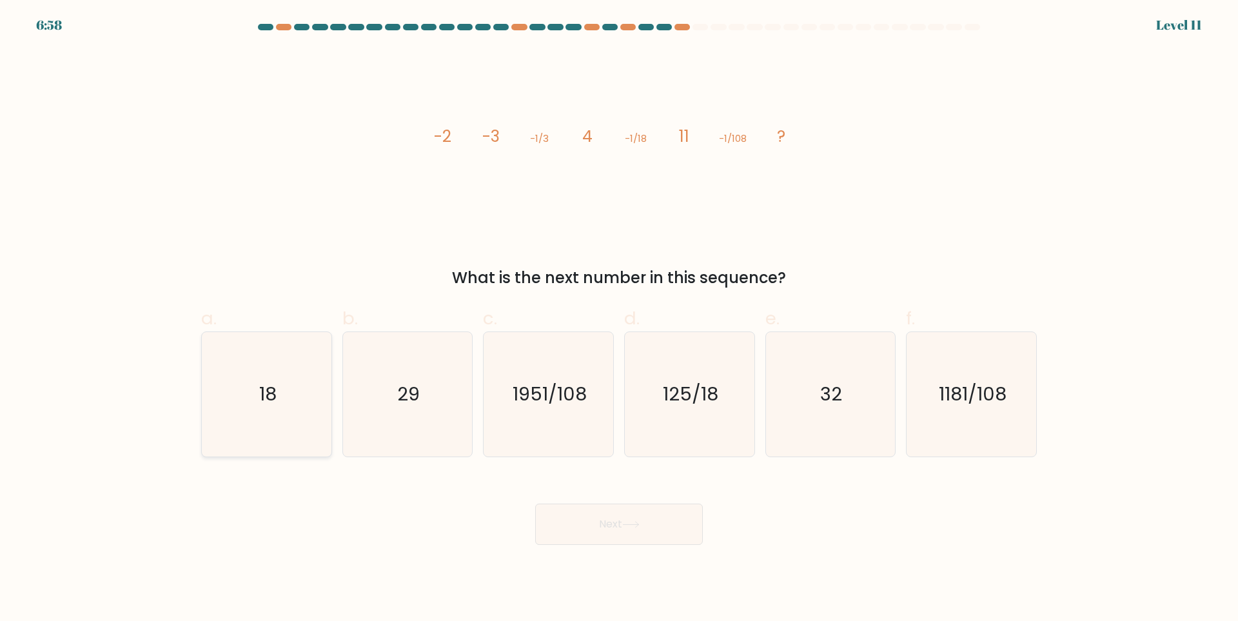
radio input "true"
click at [618, 533] on button "Next" at bounding box center [619, 524] width 168 height 41
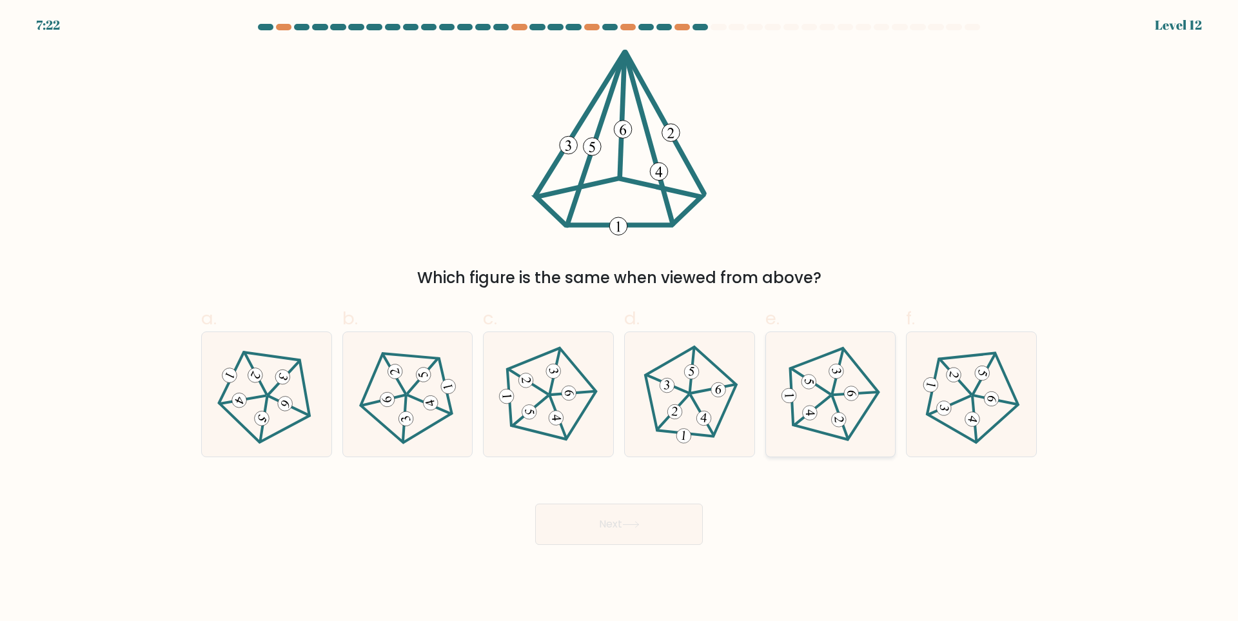
click at [796, 369] on icon at bounding box center [830, 394] width 99 height 99
click at [620, 319] on input "e." at bounding box center [619, 315] width 1 height 8
radio input "true"
click at [615, 531] on button "Next" at bounding box center [619, 524] width 168 height 41
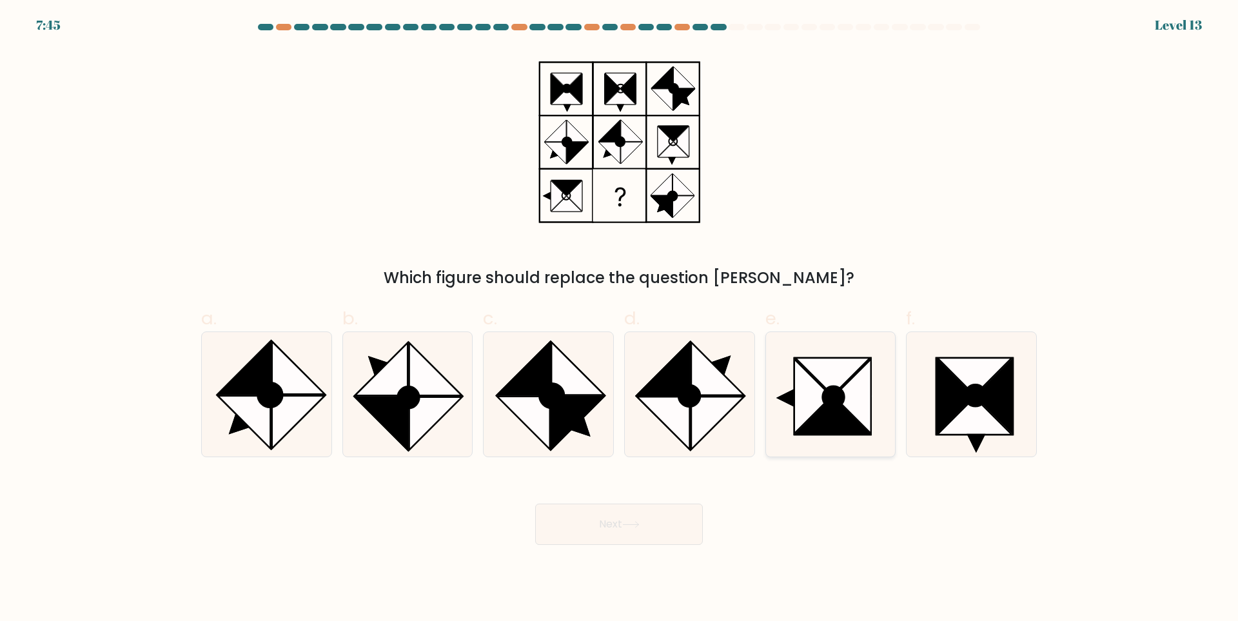
click at [858, 389] on icon at bounding box center [852, 396] width 37 height 75
click at [620, 319] on input "e." at bounding box center [619, 315] width 1 height 8
radio input "true"
click at [677, 504] on div "Next" at bounding box center [618, 509] width 851 height 72
click at [663, 518] on button "Next" at bounding box center [619, 524] width 168 height 41
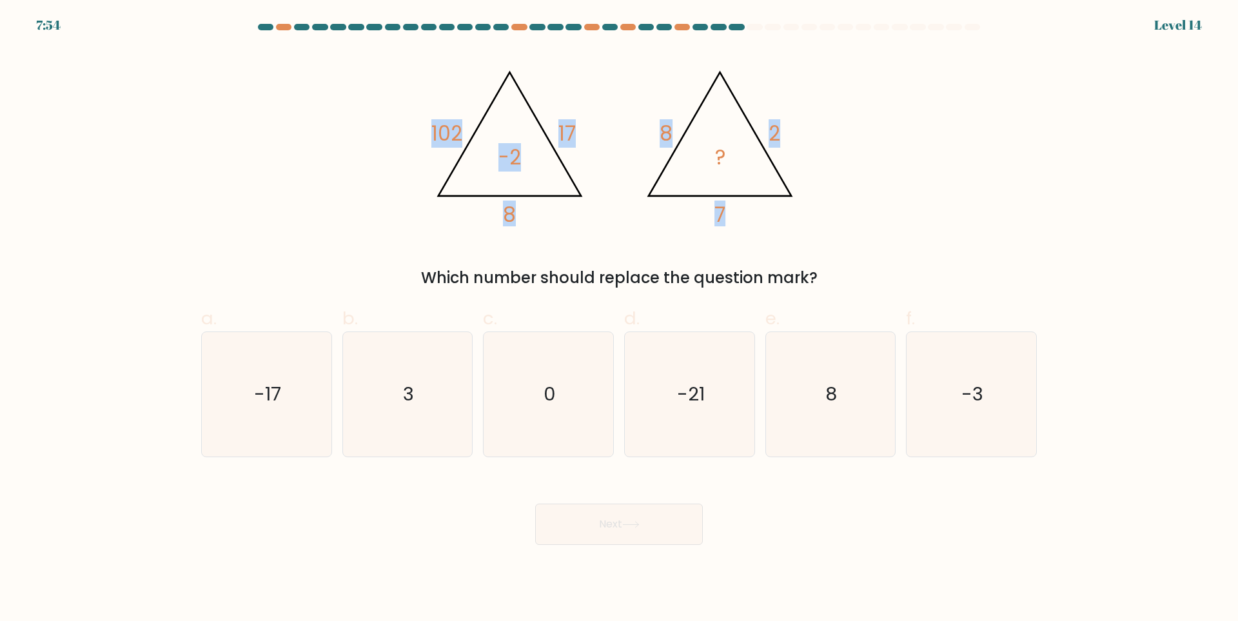
drag, startPoint x: 402, startPoint y: 68, endPoint x: 746, endPoint y: 220, distance: 376.5
click at [746, 220] on div "@import url('https://fonts.googleapis.com/css?family=Abril+Fatface:400,100,100i…" at bounding box center [618, 169] width 851 height 241
copy g "102 17 8 -2 @import url('https://fonts.googleapis.com/css?family=Abril+Fatface:…"
click at [705, 490] on div "Next" at bounding box center [618, 509] width 851 height 72
click at [530, 394] on icon "0" at bounding box center [548, 394] width 124 height 124
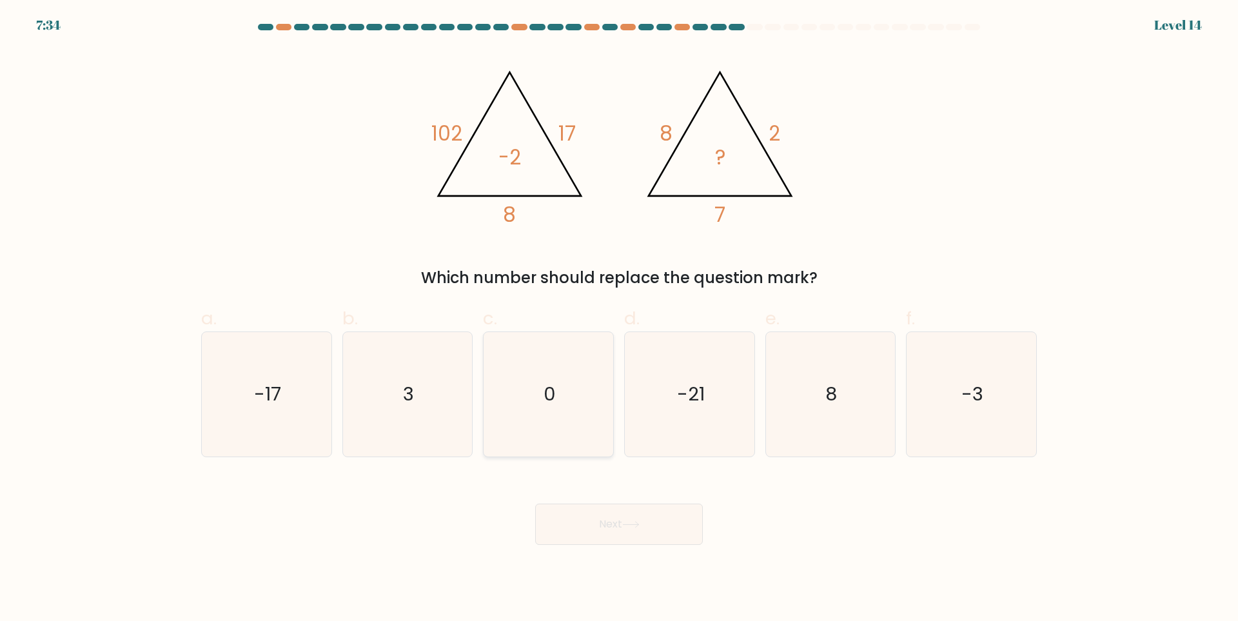
click at [619, 319] on input "c. 0" at bounding box center [619, 315] width 1 height 8
radio input "true"
click at [569, 503] on div "Next" at bounding box center [618, 509] width 851 height 72
click at [608, 532] on button "Next" at bounding box center [619, 524] width 168 height 41
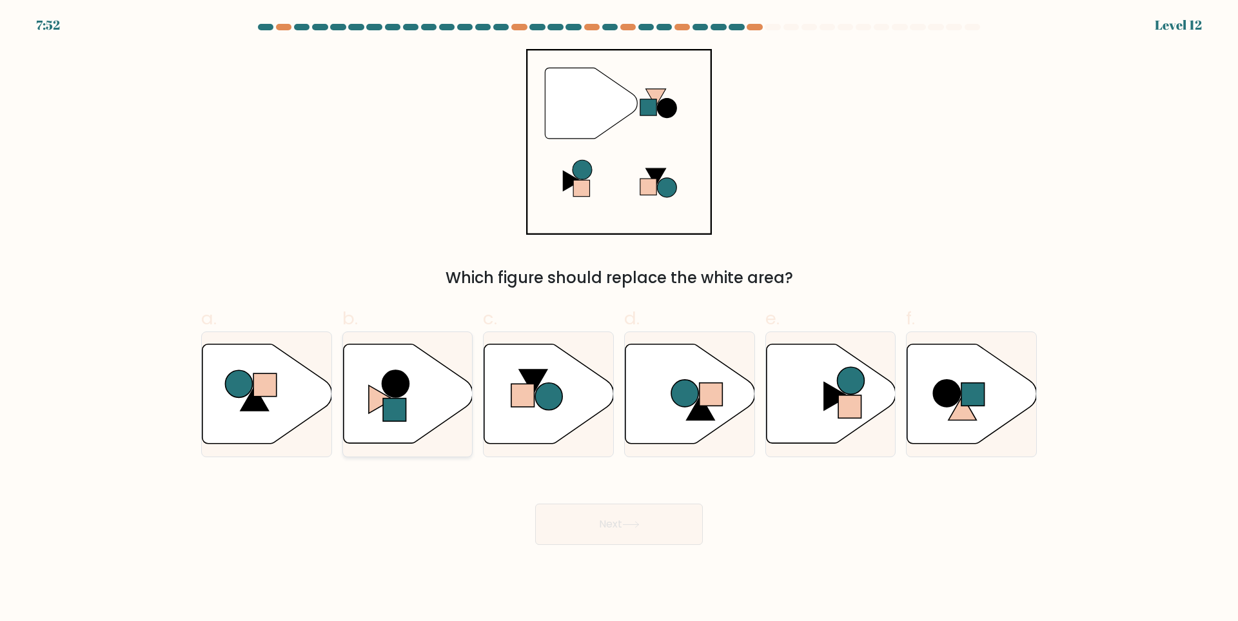
click at [393, 399] on rect at bounding box center [394, 410] width 23 height 23
click at [619, 319] on input "b." at bounding box center [619, 315] width 1 height 8
radio input "true"
click at [602, 546] on body "7:52 Level 12" at bounding box center [619, 310] width 1238 height 621
click at [604, 524] on button "Next" at bounding box center [619, 524] width 168 height 41
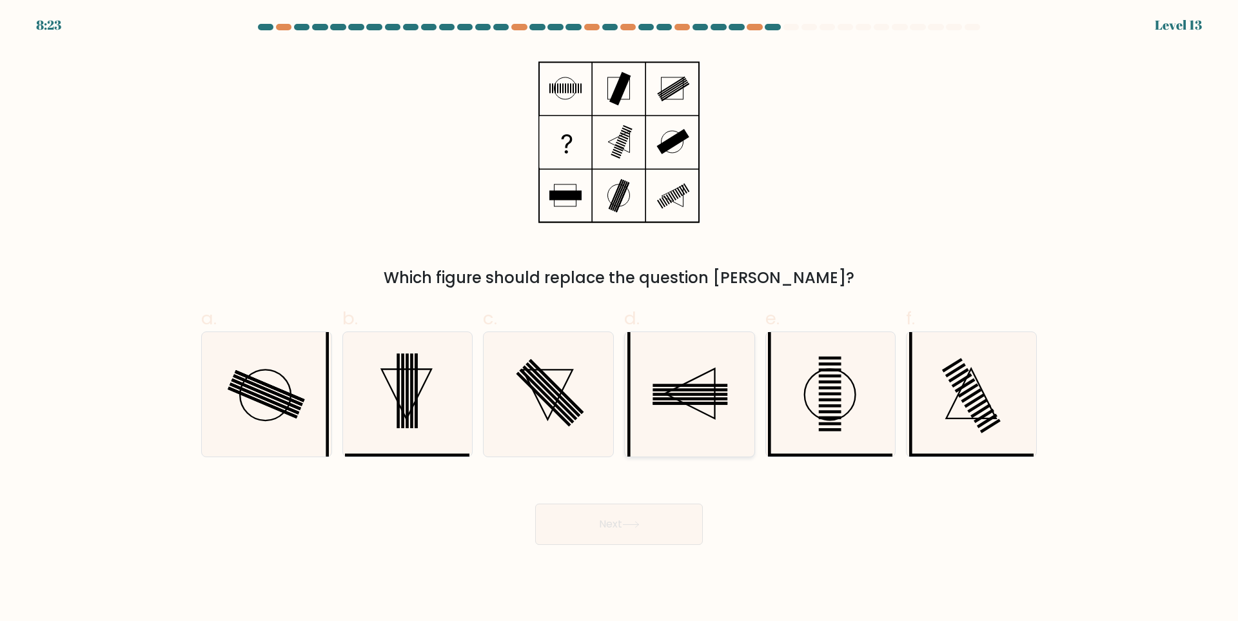
click at [678, 393] on icon at bounding box center [689, 394] width 124 height 124
click at [620, 319] on input "d." at bounding box center [619, 315] width 1 height 8
radio input "true"
click at [624, 504] on div "Next" at bounding box center [618, 509] width 851 height 72
click at [609, 523] on button "Next" at bounding box center [619, 524] width 168 height 41
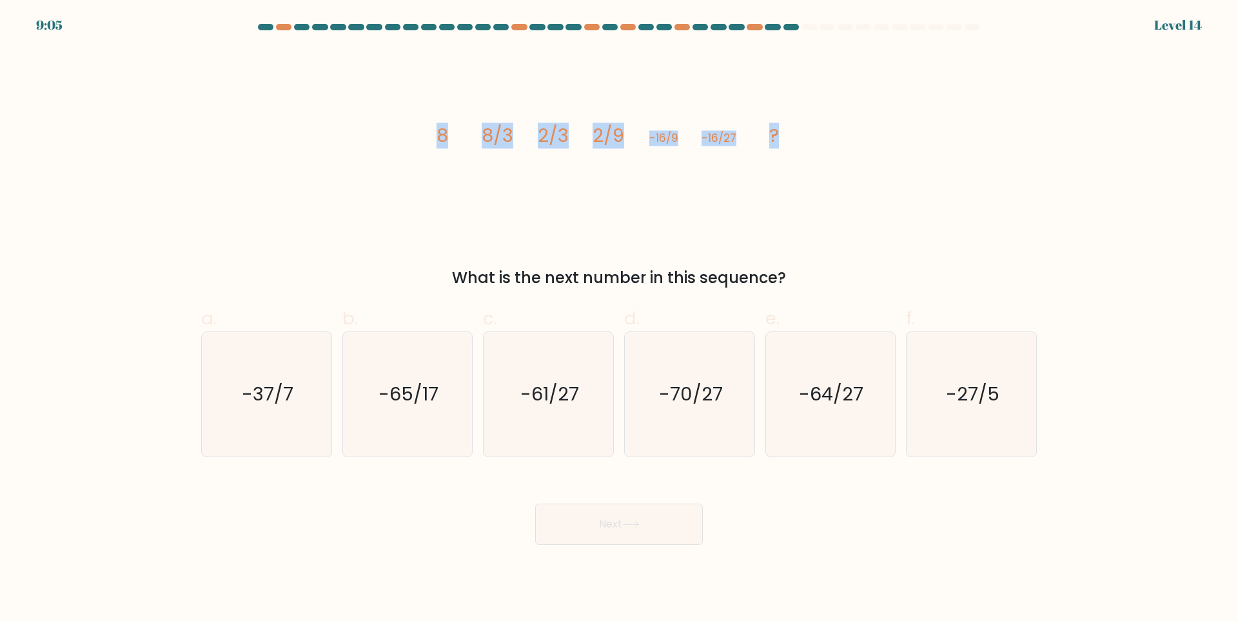
drag, startPoint x: 415, startPoint y: 125, endPoint x: 788, endPoint y: 141, distance: 373.7
click at [788, 141] on div "image/svg+xml 8 8/3 2/3 2/9 -16/9 -16/27 ? What is the next number in this sequ…" at bounding box center [618, 169] width 851 height 241
copy g "8 8/3 2/3 2/9 -16/9 -16/27 ?"
click at [822, 199] on div "image/svg+xml 8 8/3 2/3 2/9 -16/9 -16/27 ? What is the next number in this sequ…" at bounding box center [618, 169] width 851 height 241
click at [698, 376] on icon "-70/27" at bounding box center [689, 394] width 124 height 124
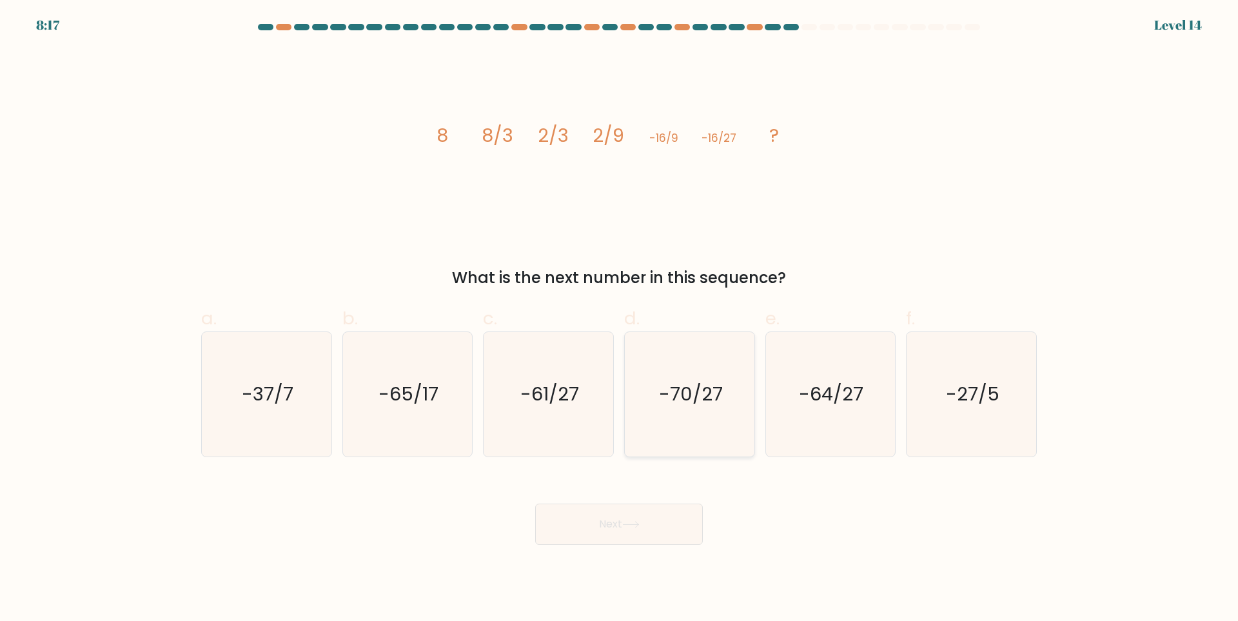
click at [620, 319] on input "d. -70/27" at bounding box center [619, 315] width 1 height 8
radio input "true"
click at [622, 561] on body "8:17 Level 14" at bounding box center [619, 310] width 1238 height 621
click at [643, 529] on button "Next" at bounding box center [619, 524] width 168 height 41
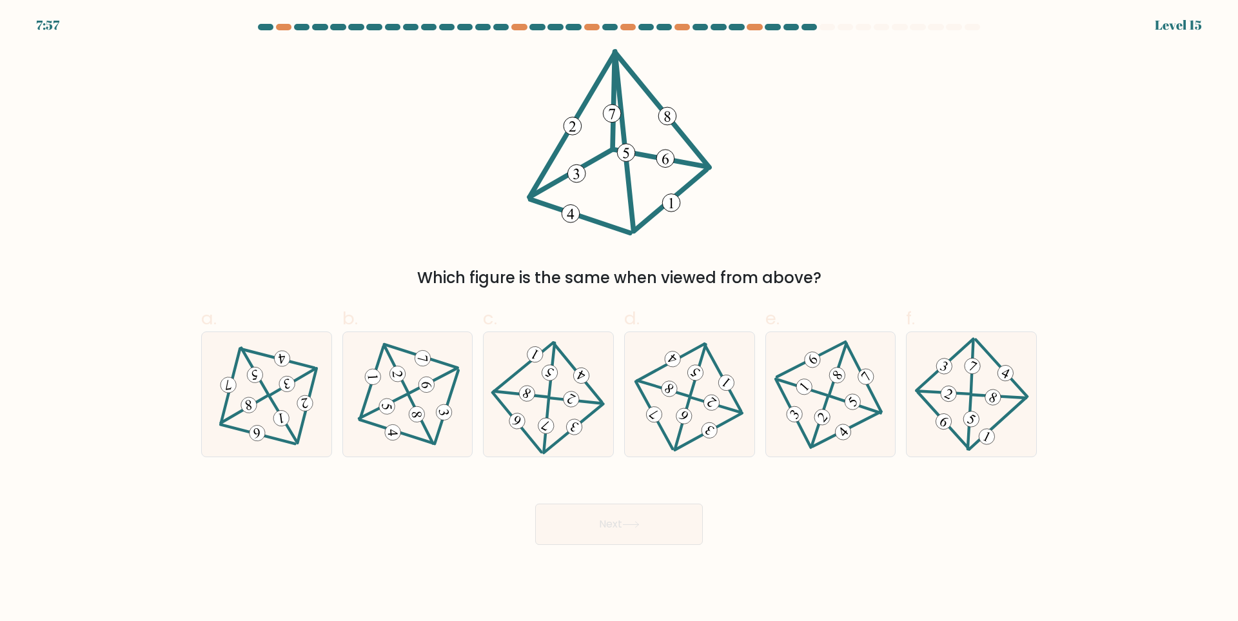
click at [996, 463] on form at bounding box center [619, 284] width 1238 height 521
click at [974, 449] on div at bounding box center [971, 394] width 131 height 126
click at [620, 319] on input "f." at bounding box center [619, 315] width 1 height 8
radio input "true"
click at [553, 412] on icon at bounding box center [549, 394] width 102 height 99
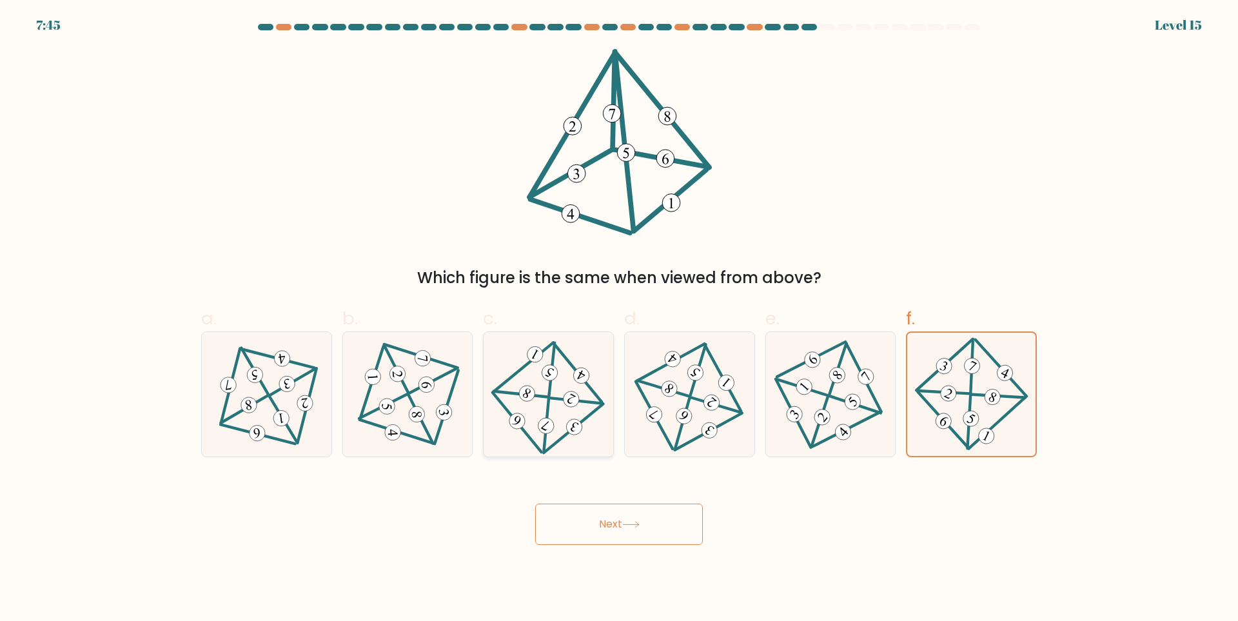
click at [619, 319] on input "c." at bounding box center [619, 315] width 1 height 8
radio input "true"
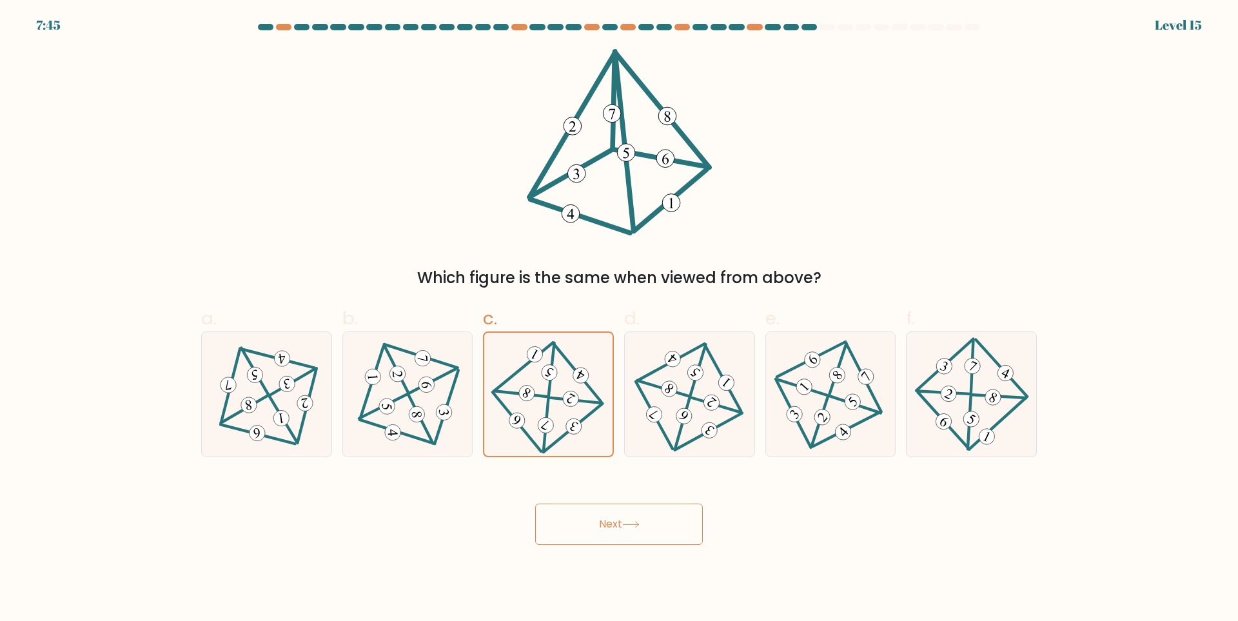
click at [640, 525] on icon at bounding box center [630, 524] width 17 height 7
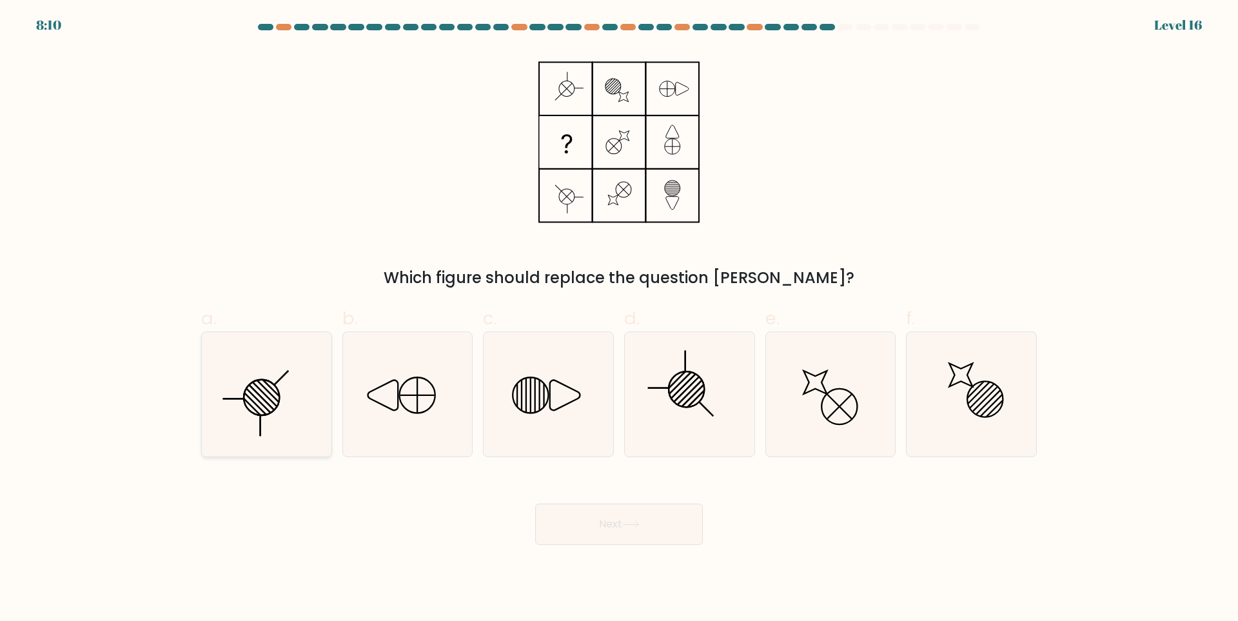
click at [293, 389] on icon at bounding box center [266, 394] width 124 height 124
click at [619, 319] on input "a." at bounding box center [619, 315] width 1 height 8
radio input "true"
click at [633, 547] on body "8:10 Level 16" at bounding box center [619, 310] width 1238 height 621
click at [627, 522] on icon at bounding box center [630, 524] width 17 height 7
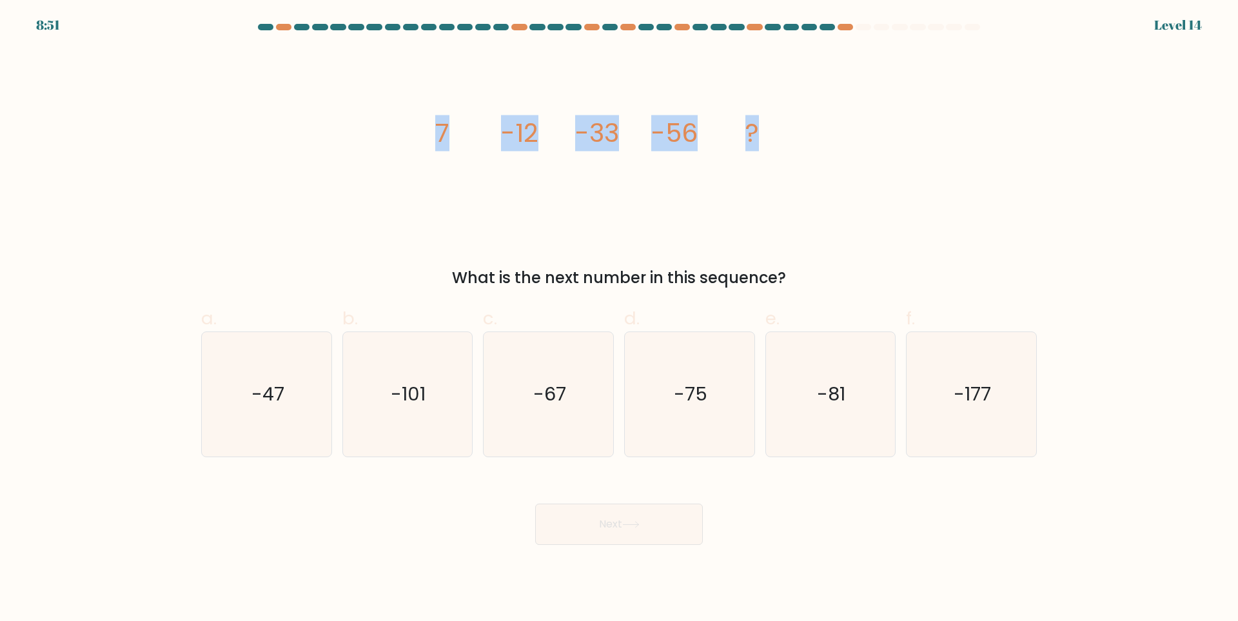
drag, startPoint x: 425, startPoint y: 133, endPoint x: 822, endPoint y: 130, distance: 396.6
click at [822, 130] on div "image/svg+xml 7 -12 -33 -56 ? What is the next number in this sequence?" at bounding box center [618, 169] width 851 height 241
copy g "7 -12 -33 -56 ?"
click at [874, 395] on icon "-81" at bounding box center [830, 394] width 124 height 124
click at [620, 319] on input "e. -81" at bounding box center [619, 315] width 1 height 8
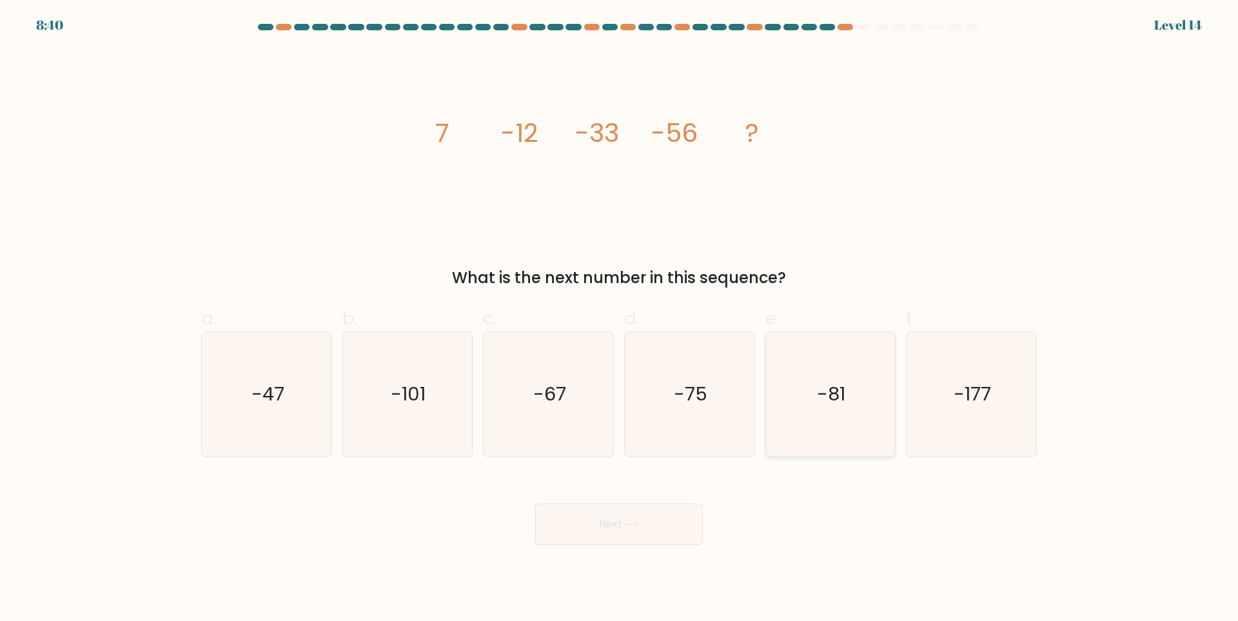
radio input "true"
click at [627, 526] on icon at bounding box center [630, 524] width 17 height 7
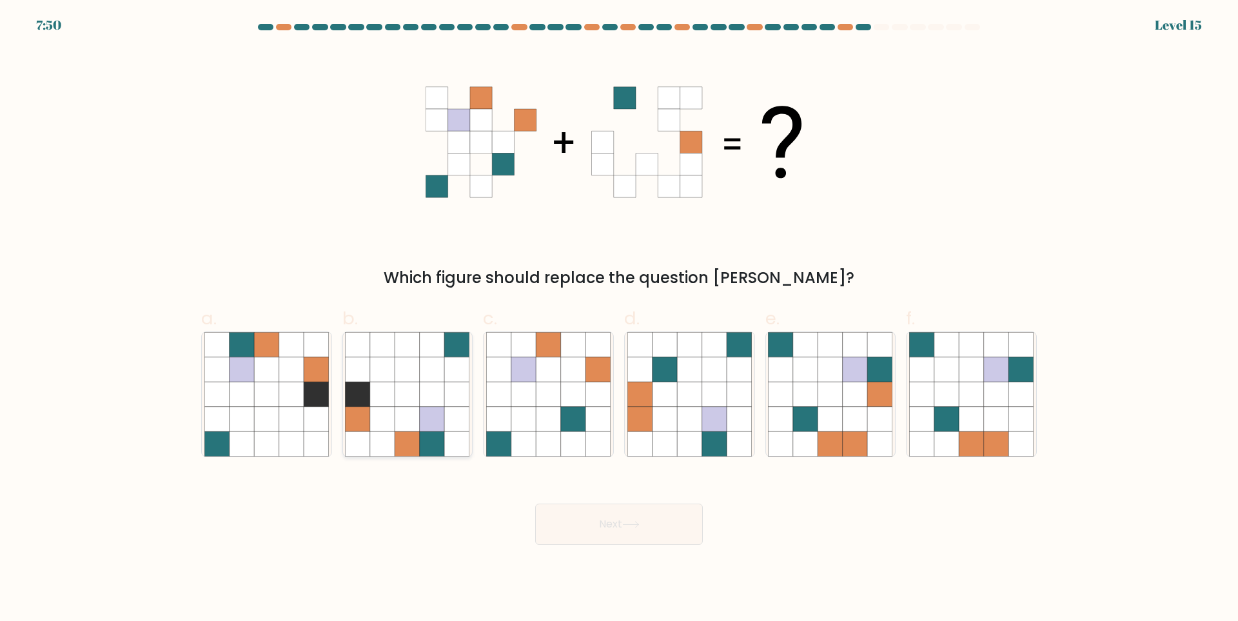
click at [426, 389] on icon at bounding box center [432, 394] width 25 height 25
click at [619, 319] on input "b." at bounding box center [619, 315] width 1 height 8
radio input "true"
click at [628, 521] on button "Next" at bounding box center [619, 524] width 168 height 41
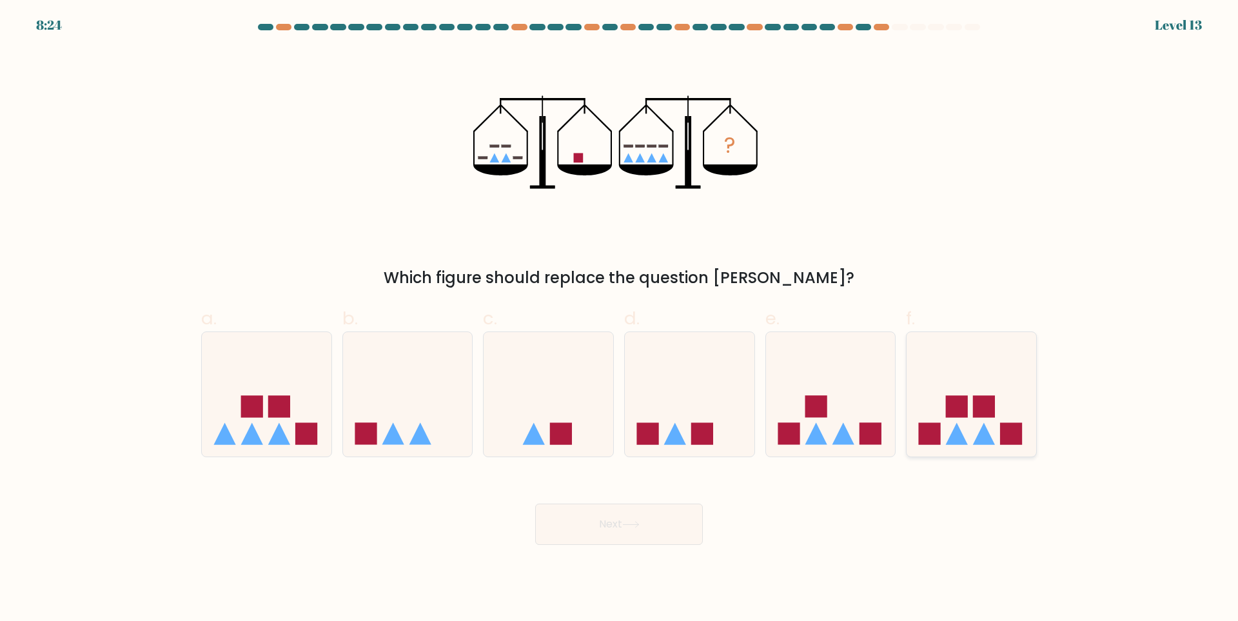
click at [958, 381] on icon at bounding box center [972, 394] width 130 height 107
click at [620, 319] on input "f." at bounding box center [619, 315] width 1 height 8
radio input "true"
click at [586, 536] on button "Next" at bounding box center [619, 524] width 168 height 41
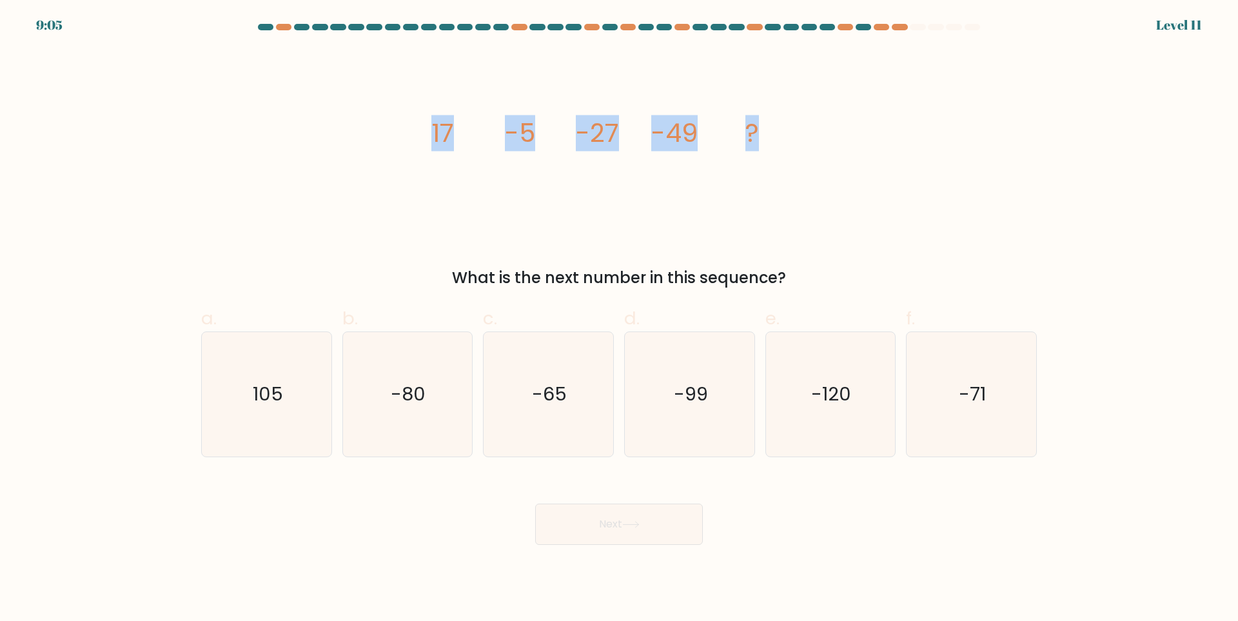
drag, startPoint x: 470, startPoint y: 140, endPoint x: 822, endPoint y: 129, distance: 352.3
click at [822, 129] on div "image/svg+xml 17 -5 -27 -49 ? What is the next number in this sequence?" at bounding box center [618, 169] width 851 height 241
click at [945, 401] on icon "-71" at bounding box center [971, 394] width 124 height 124
click at [620, 319] on input "f. -71" at bounding box center [619, 315] width 1 height 8
radio input "true"
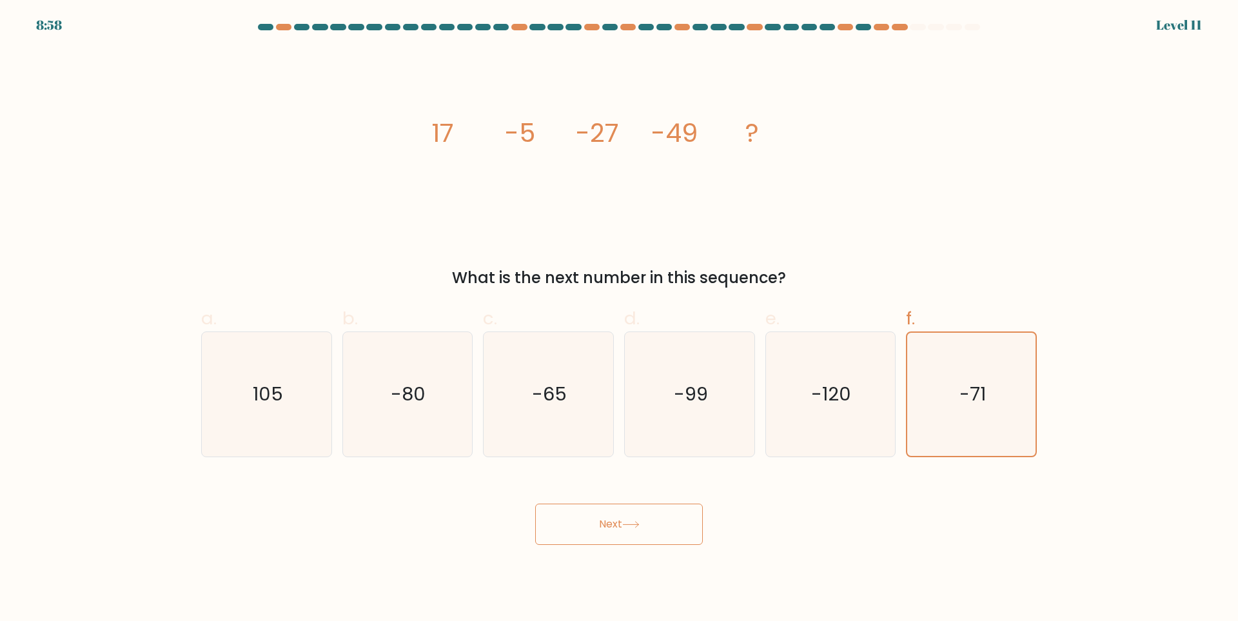
click at [658, 531] on button "Next" at bounding box center [619, 524] width 168 height 41
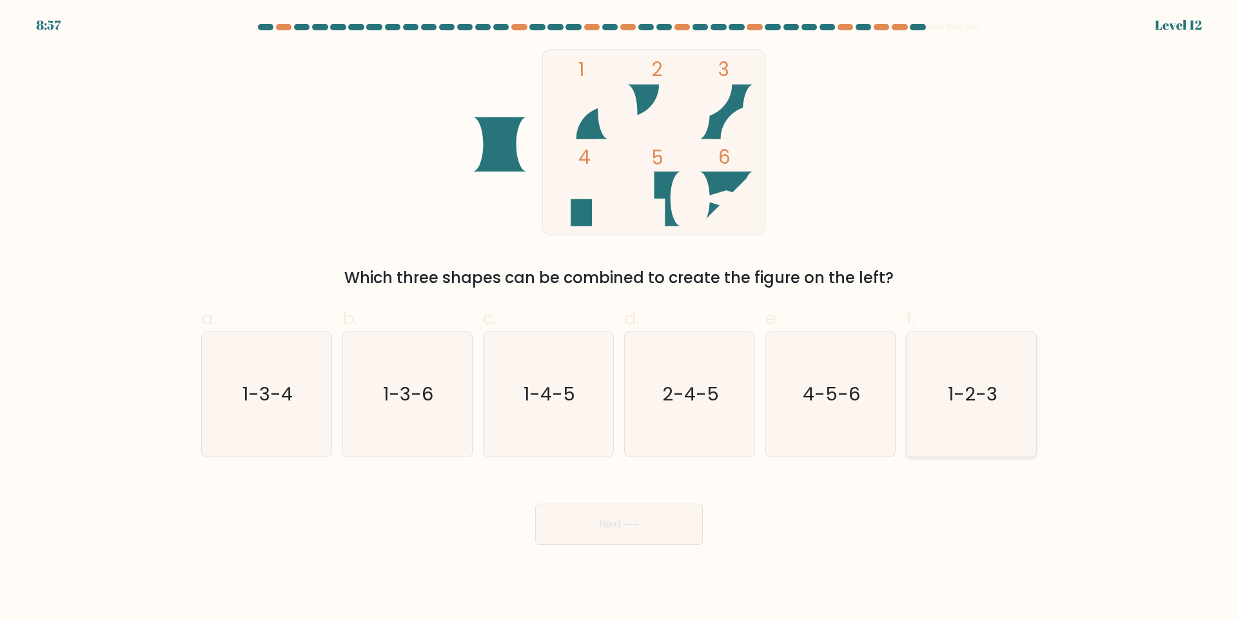
click at [972, 413] on icon "1-2-3" at bounding box center [971, 394] width 124 height 124
click at [620, 319] on input "f. 1-2-3" at bounding box center [619, 315] width 1 height 8
radio input "true"
click at [659, 517] on button "Next" at bounding box center [619, 524] width 168 height 41
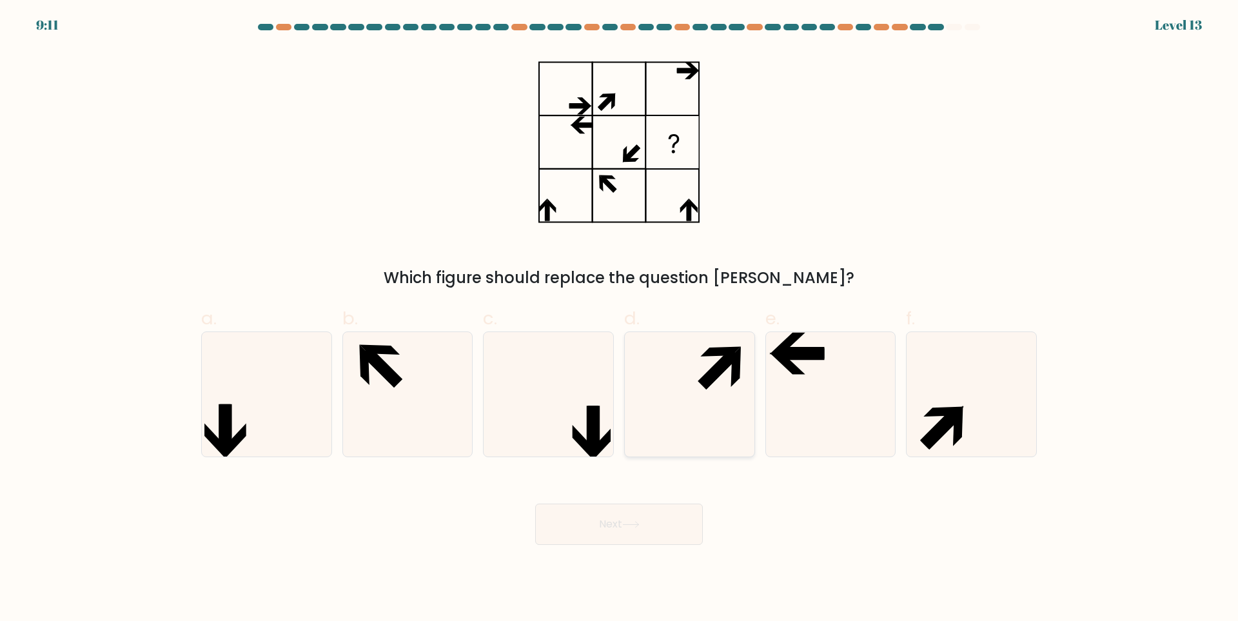
click at [725, 409] on icon at bounding box center [689, 394] width 124 height 124
click at [620, 319] on input "d." at bounding box center [619, 315] width 1 height 8
radio input "true"
click at [629, 533] on button "Next" at bounding box center [619, 524] width 168 height 41
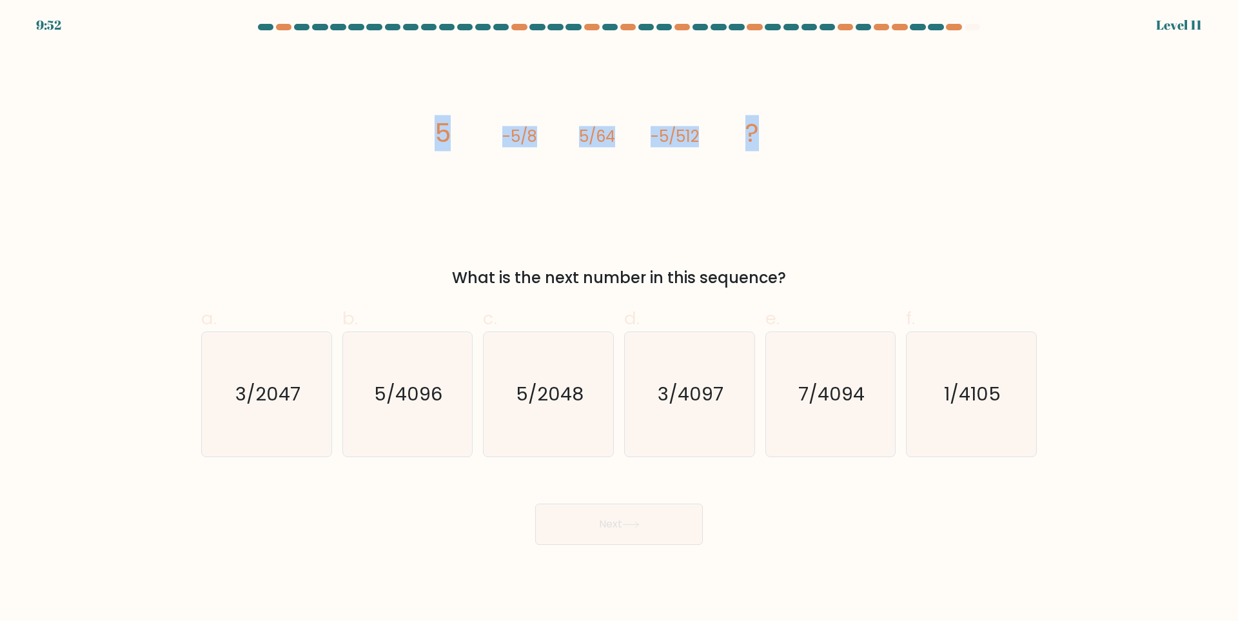
drag, startPoint x: 432, startPoint y: 133, endPoint x: 832, endPoint y: 143, distance: 400.6
click at [832, 143] on div "image/svg+xml 5 -5/8 5/64 -5/512 ? What is the next number in this sequence?" at bounding box center [618, 169] width 851 height 241
click at [424, 379] on icon "5/4096" at bounding box center [407, 394] width 124 height 124
click at [619, 319] on input "b. 5/4096" at bounding box center [619, 315] width 1 height 8
radio input "true"
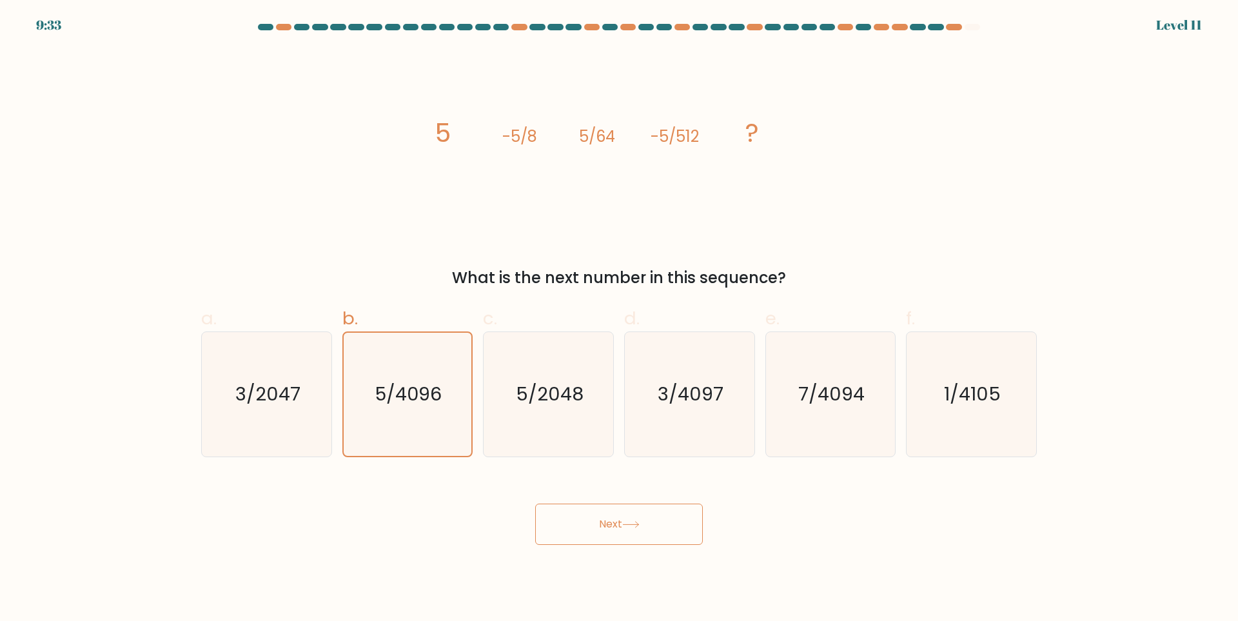
click at [594, 523] on button "Next" at bounding box center [619, 524] width 168 height 41
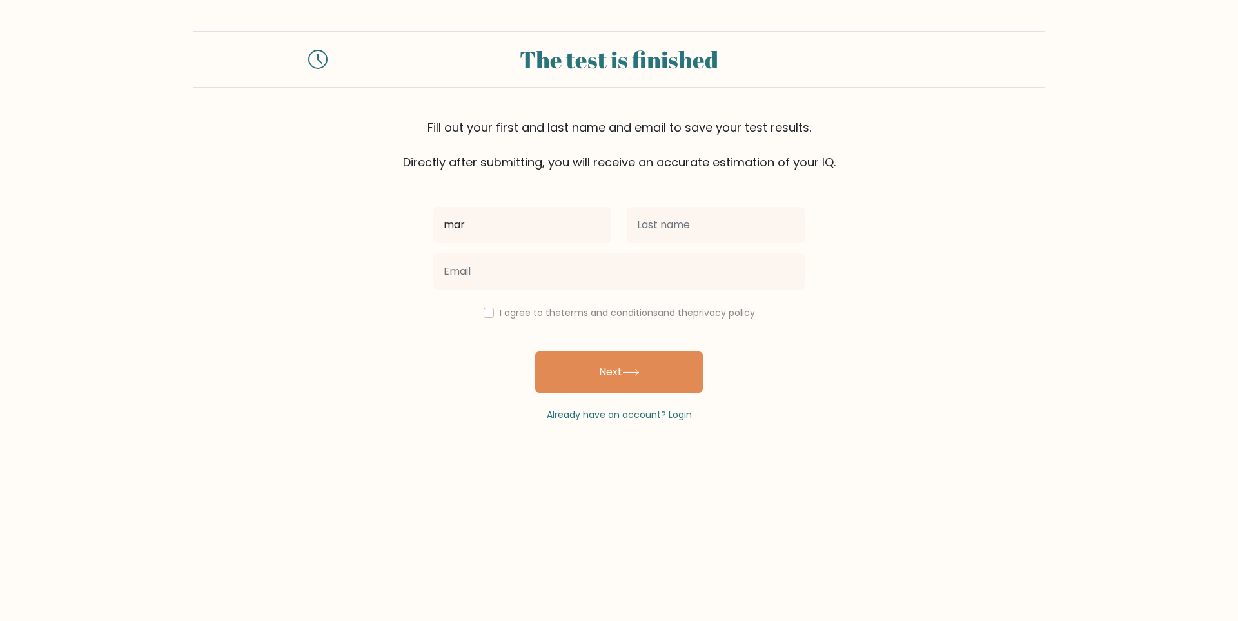
type input "MARK ERIC"
drag, startPoint x: 687, startPoint y: 230, endPoint x: 430, endPoint y: 212, distance: 257.3
click at [430, 212] on div "MARK ERIC Yap" at bounding box center [619, 225] width 387 height 46
type input "YAP"
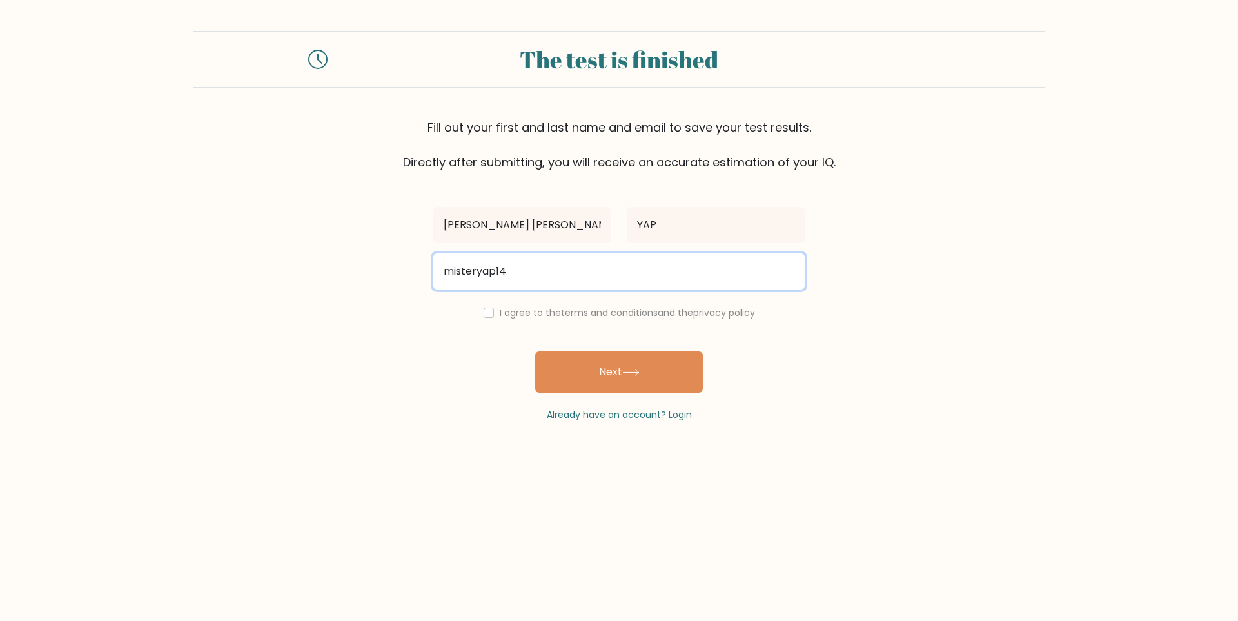
type input "misteryap14@gmail.com"
click at [488, 312] on input "checkbox" at bounding box center [489, 313] width 10 height 10
checkbox input "true"
click at [628, 389] on button "Next" at bounding box center [619, 371] width 168 height 41
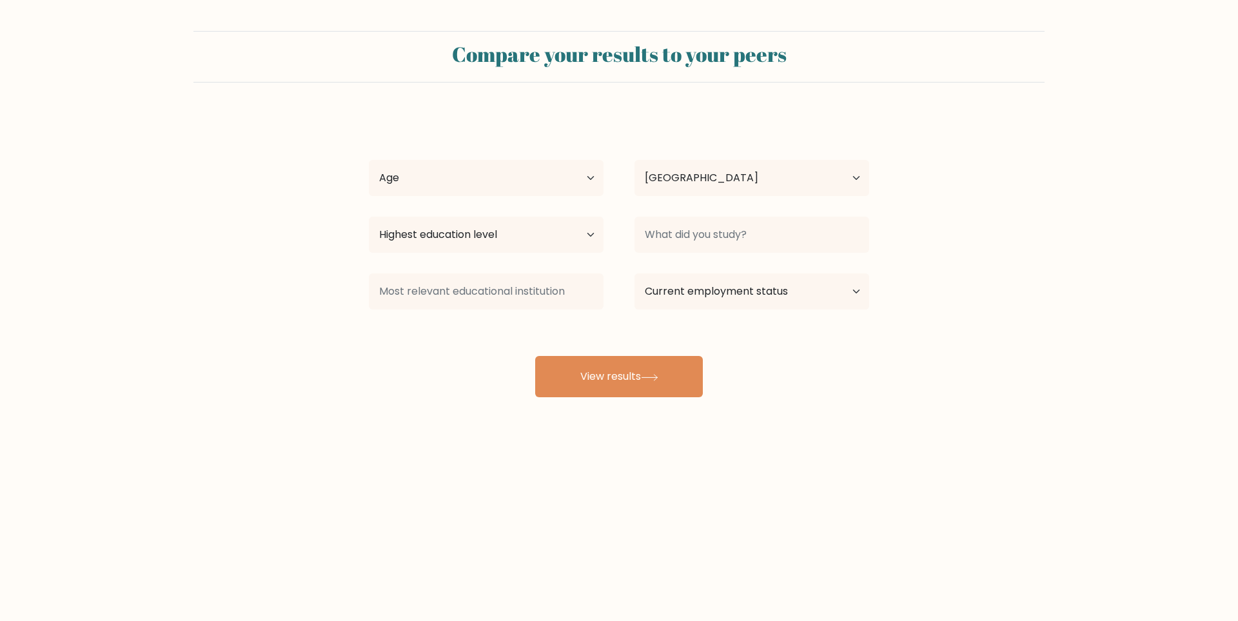
select select "PH"
click at [521, 186] on select "Age Under 18 years old 18-24 years old 25-34 years old 35-44 years old 45-54 ye…" at bounding box center [486, 178] width 235 height 36
select select "25_34"
click at [369, 160] on select "Age Under 18 years old 18-24 years old 25-34 years old 35-44 years old 45-54 ye…" at bounding box center [486, 178] width 235 height 36
click at [751, 183] on select "Country Afghanistan Albania Algeria American Samoa Andorra Angola Anguilla Anta…" at bounding box center [752, 178] width 235 height 36
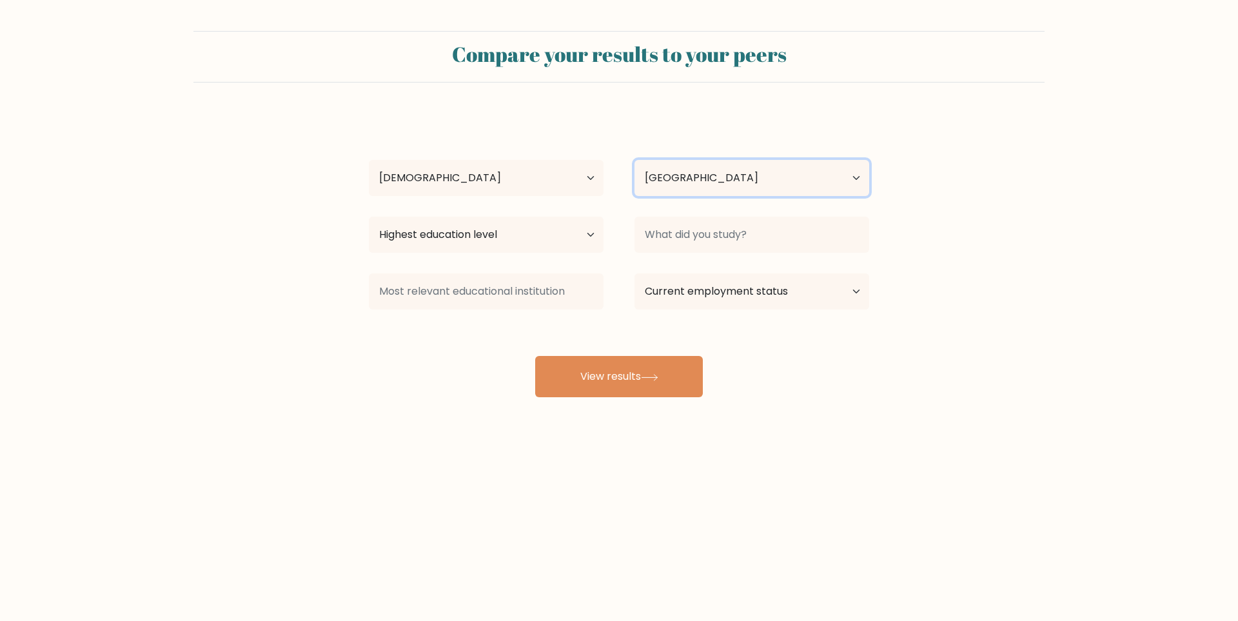
drag, startPoint x: 749, startPoint y: 183, endPoint x: 611, endPoint y: 208, distance: 140.3
click at [749, 183] on select "Country Afghanistan Albania Algeria American Samoa Andorra Angola Anguilla Anta…" at bounding box center [752, 178] width 235 height 36
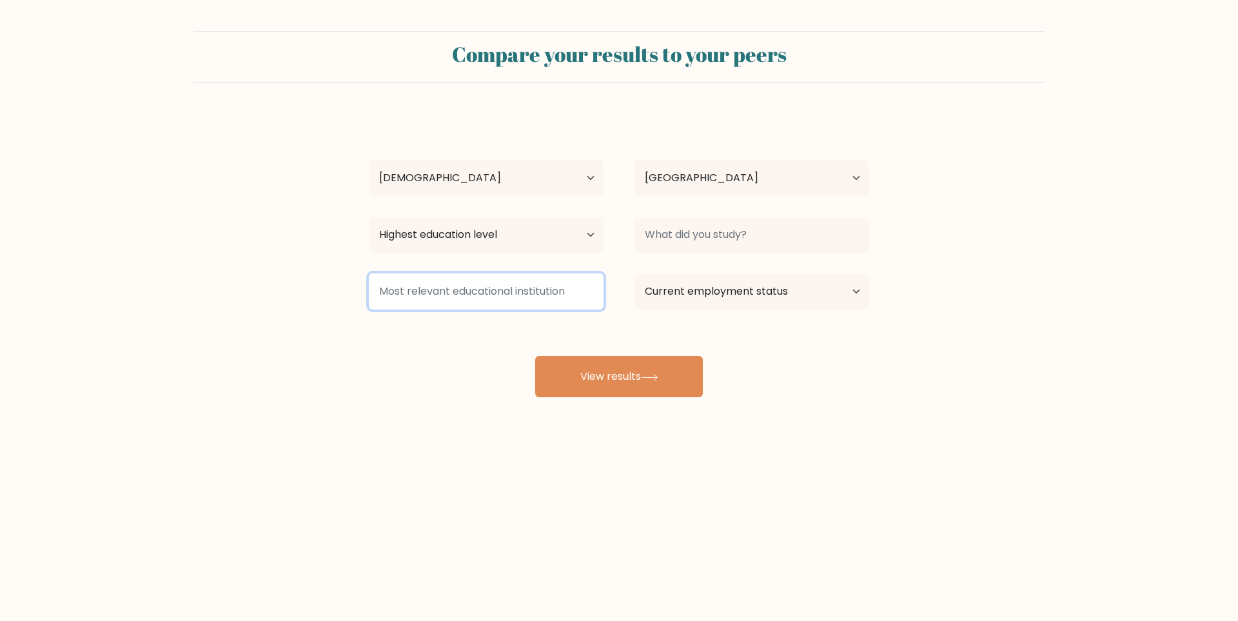
click at [556, 301] on input at bounding box center [486, 291] width 235 height 36
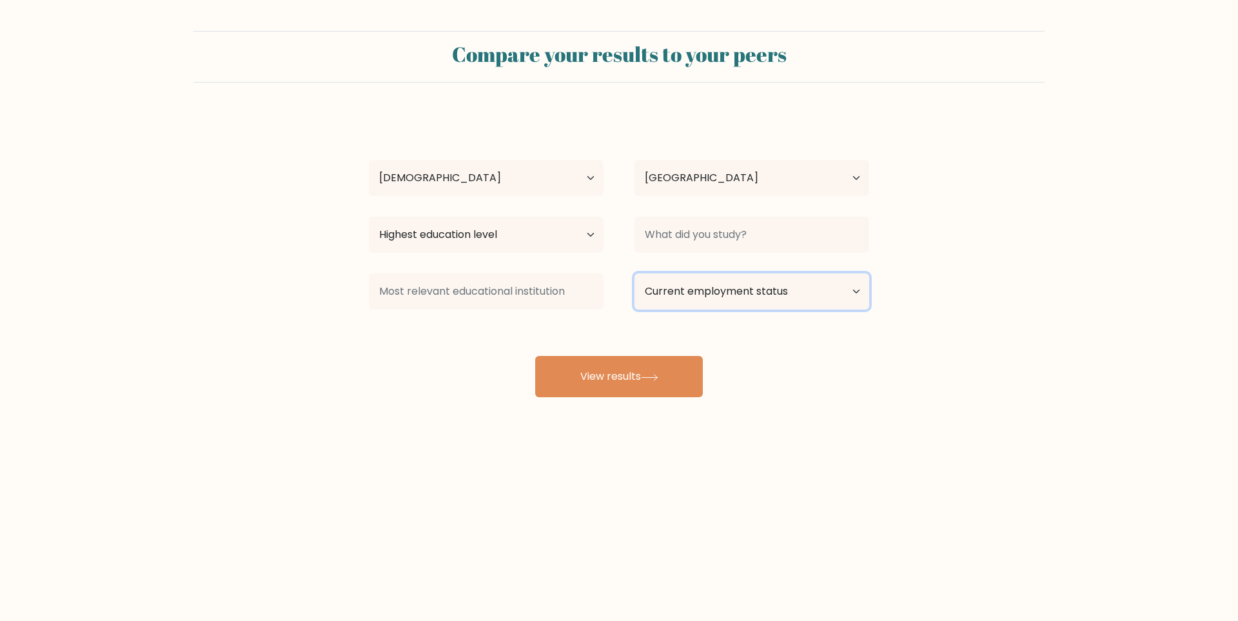
click at [820, 302] on select "Current employment status Employed Student Retired Other / prefer not to answer" at bounding box center [752, 291] width 235 height 36
select select "other"
click at [635, 273] on select "Current employment status Employed Student Retired Other / prefer not to answer" at bounding box center [752, 291] width 235 height 36
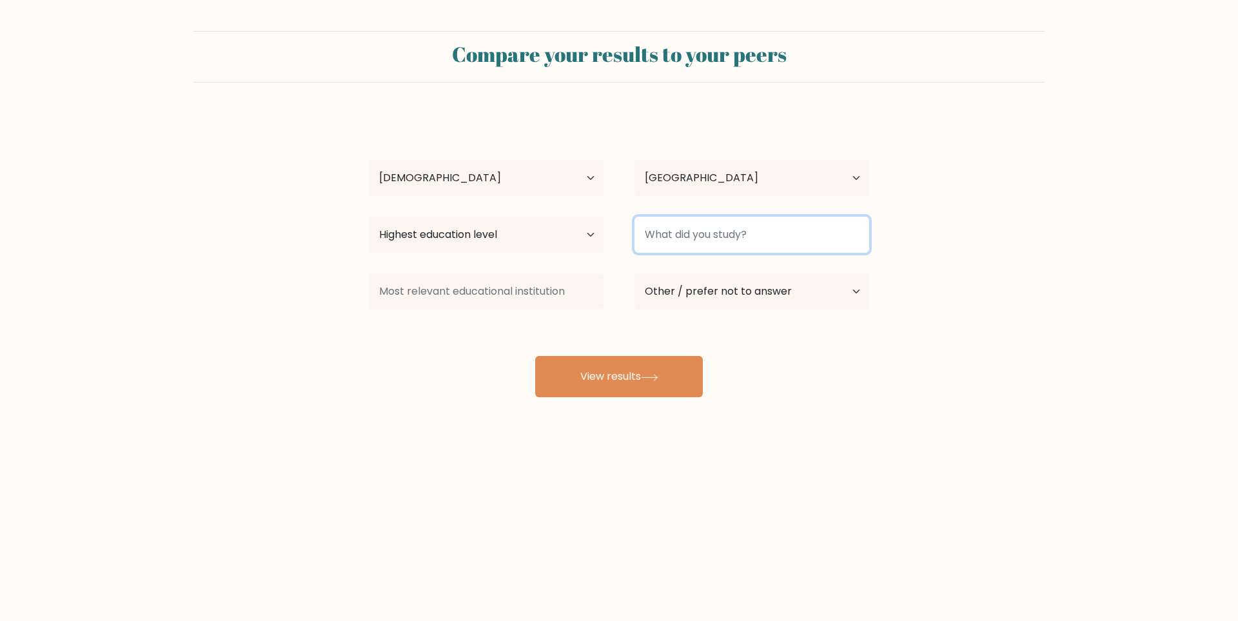
click at [731, 239] on input at bounding box center [752, 235] width 235 height 36
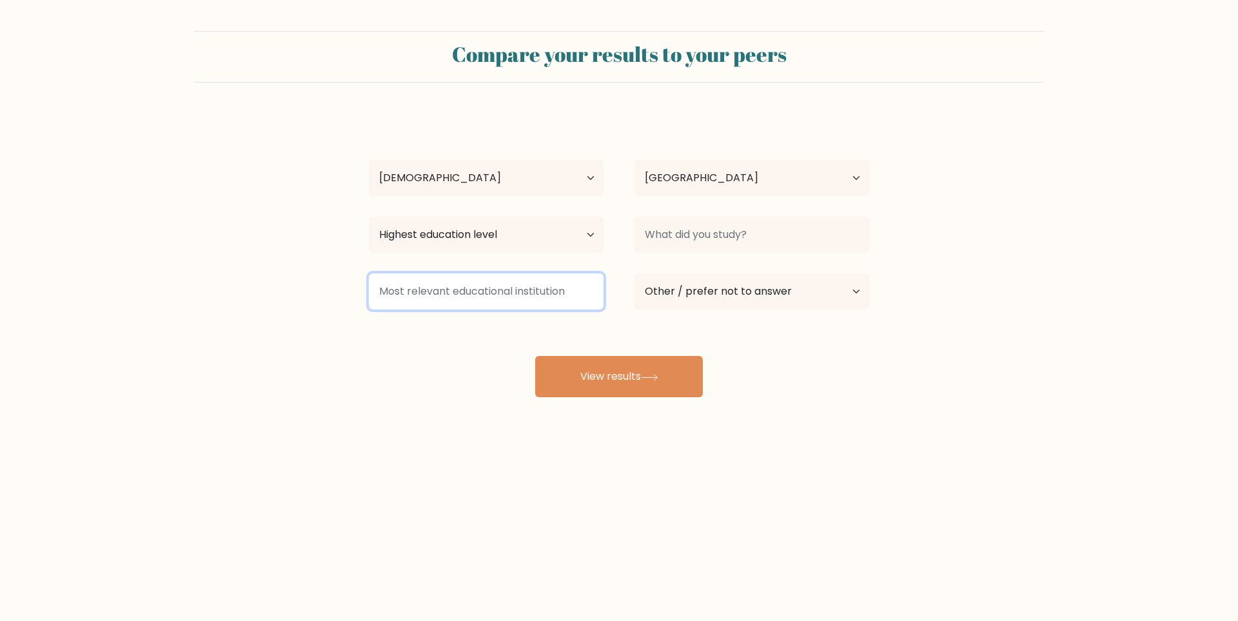
click at [506, 300] on input at bounding box center [486, 291] width 235 height 36
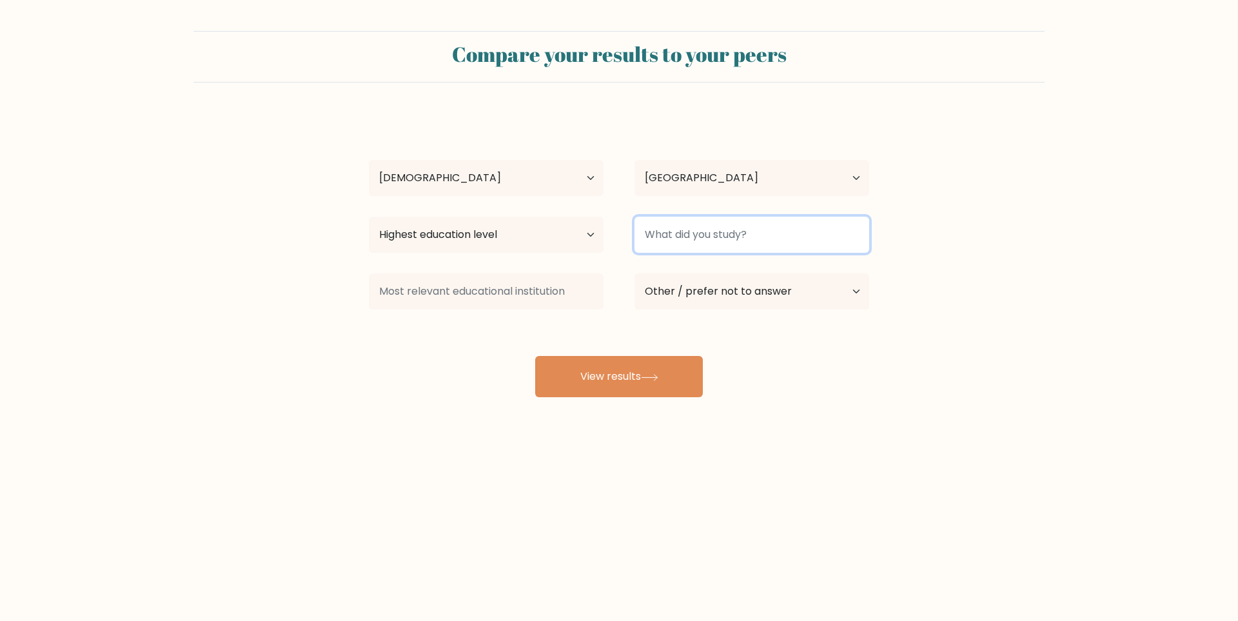
click at [734, 230] on input at bounding box center [752, 235] width 235 height 36
type input "BSOA"
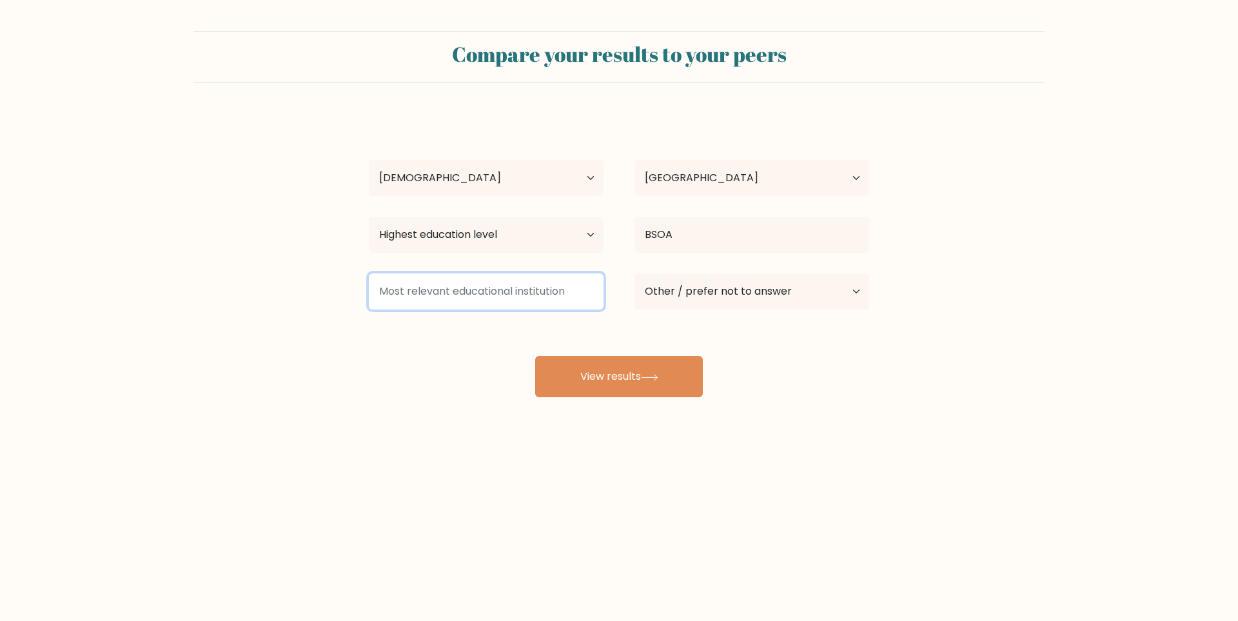
click at [531, 299] on input at bounding box center [486, 291] width 235 height 36
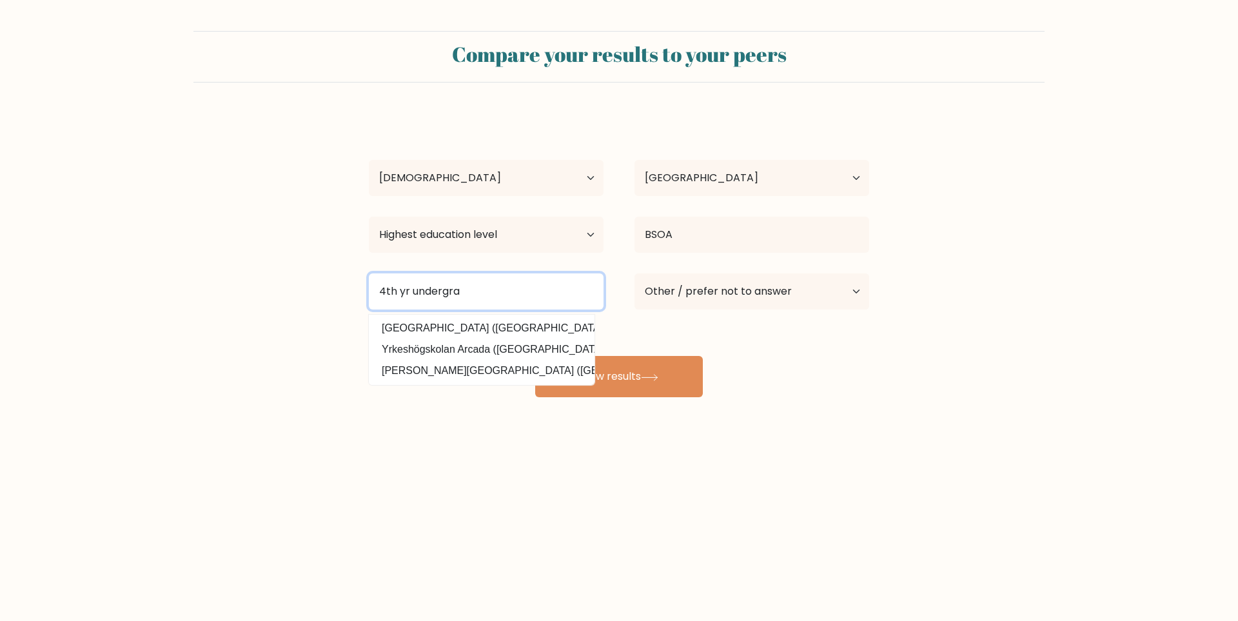
drag, startPoint x: 482, startPoint y: 290, endPoint x: 86, endPoint y: 189, distance: 408.7
click at [46, 199] on form "Compare your results to your peers MARK ERIC YAP Age Under 18 years old 18-24 y…" at bounding box center [619, 214] width 1238 height 366
click at [998, 237] on form "Compare your results to your peers MARK ERIC YAP Age Under 18 years old 18-24 y…" at bounding box center [619, 214] width 1238 height 366
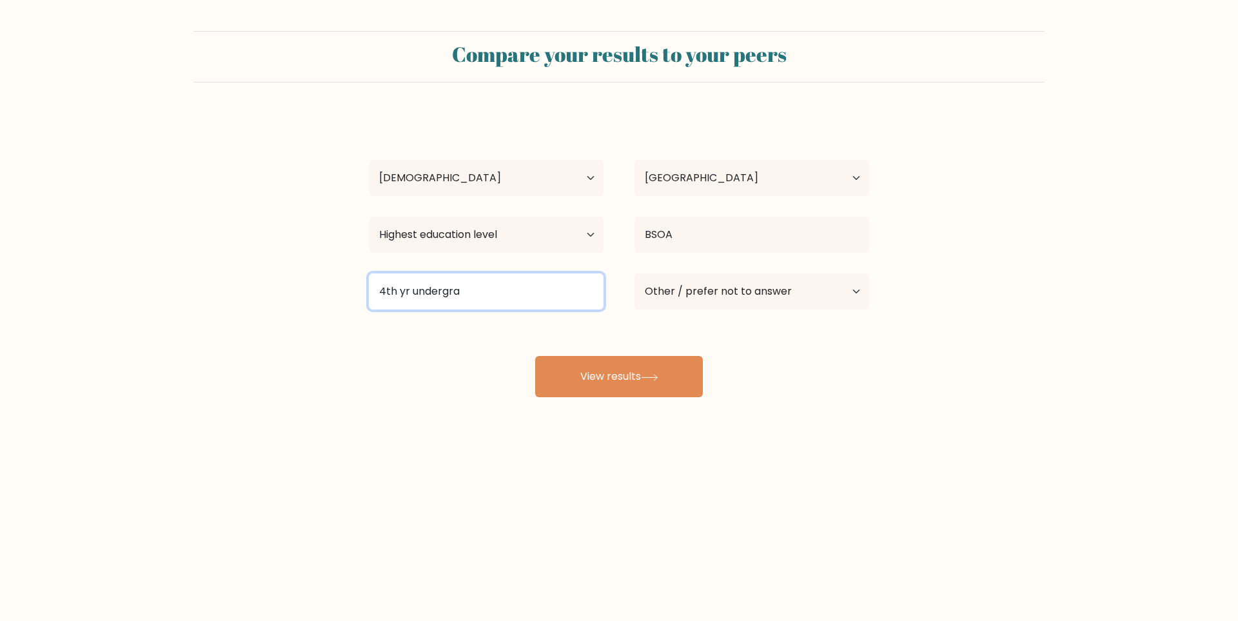
drag, startPoint x: 507, startPoint y: 295, endPoint x: 205, endPoint y: 260, distance: 304.5
click at [205, 260] on form "Compare your results to your peers MARK ERIC YAP Age Under 18 years old 18-24 y…" at bounding box center [619, 214] width 1238 height 366
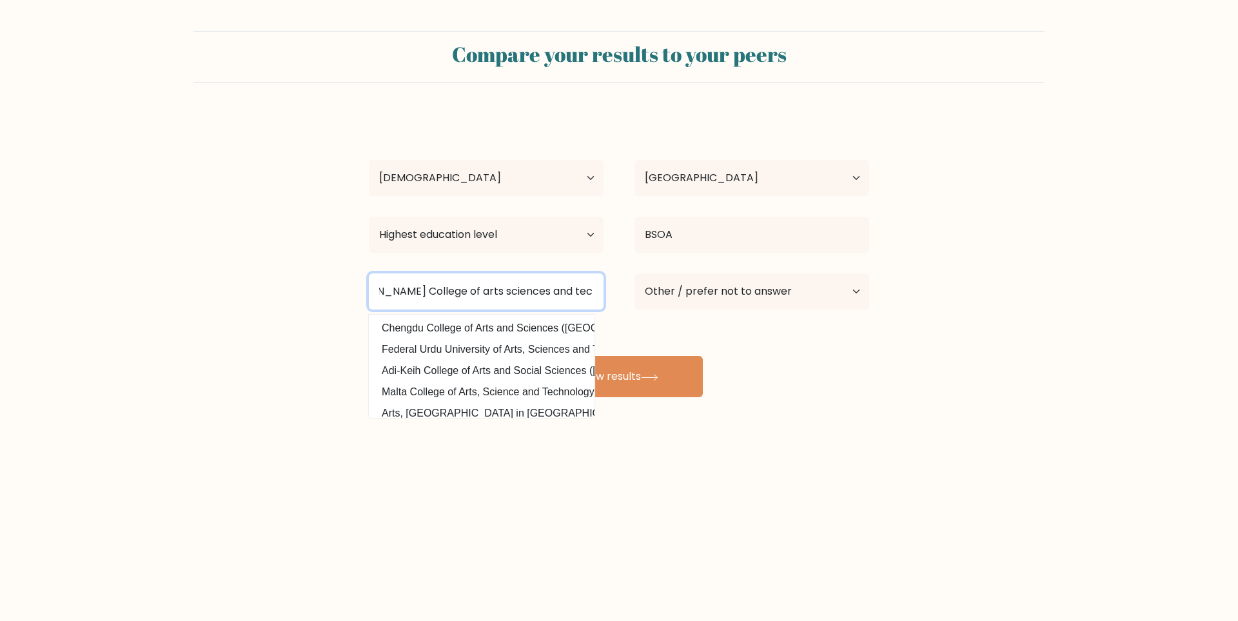
scroll to position [0, 96]
type input "Governor Generoso College of arts sciences and technology"
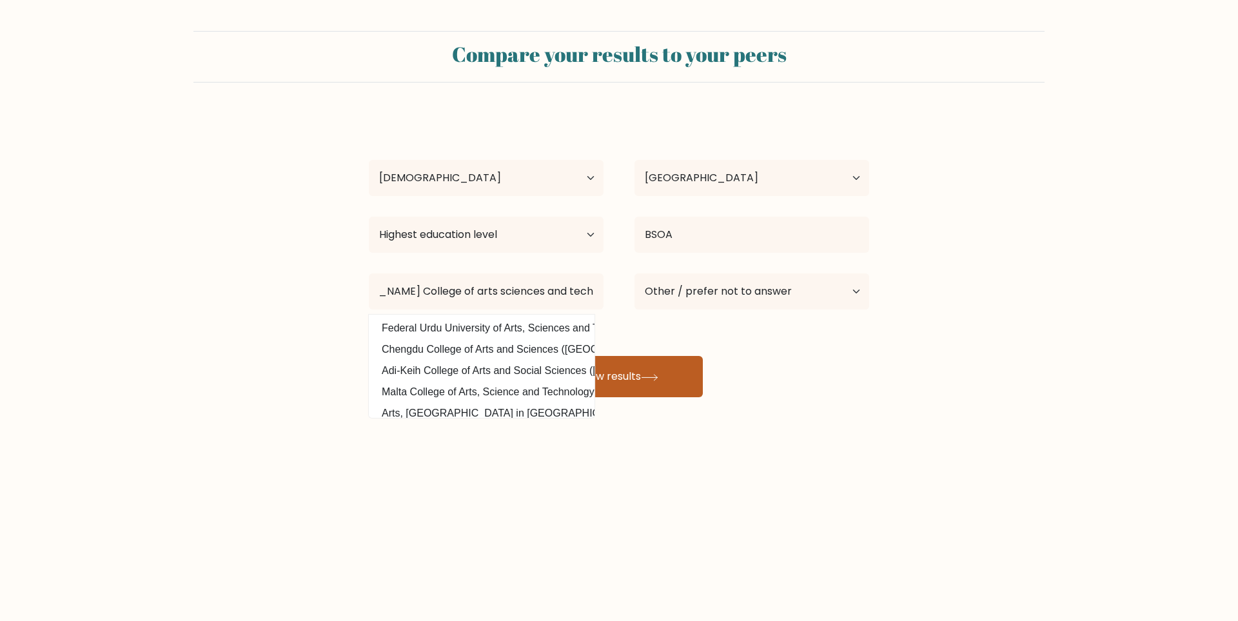
click at [680, 382] on button "View results" at bounding box center [619, 376] width 168 height 41
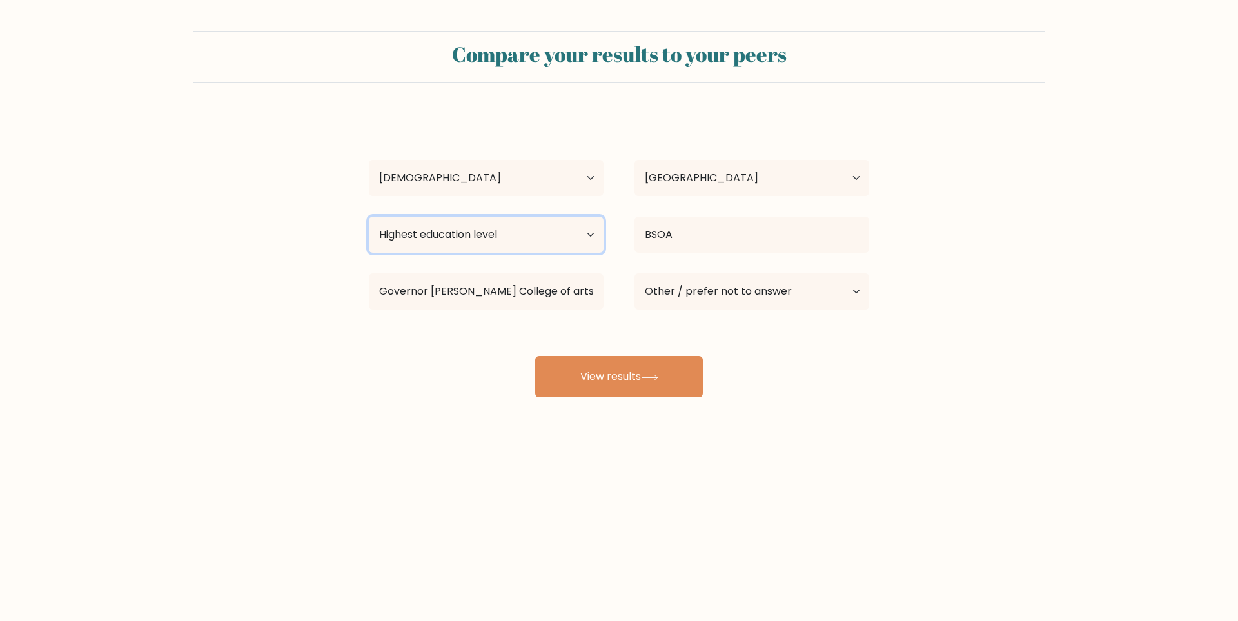
click at [526, 228] on select "Highest education level No schooling Primary Lower Secondary Upper Secondary Oc…" at bounding box center [486, 235] width 235 height 36
select select "upper_secondary"
click at [369, 217] on select "Highest education level No schooling Primary Lower Secondary Upper Secondary Oc…" at bounding box center [486, 235] width 235 height 36
drag, startPoint x: 859, startPoint y: 406, endPoint x: 759, endPoint y: 388, distance: 101.5
click at [856, 406] on div "Compare your results to your peers MARK ERIC YAP Age Under 18 years old 18-24 y…" at bounding box center [619, 244] width 1238 height 489
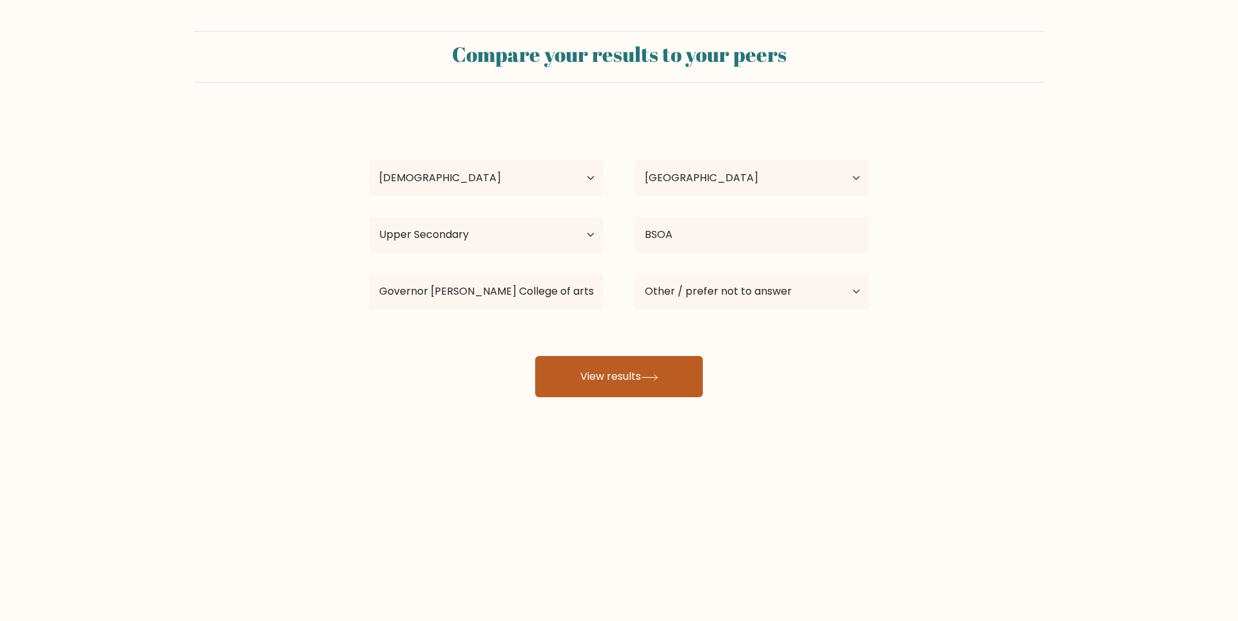
click at [609, 374] on button "View results" at bounding box center [619, 376] width 168 height 41
